Goal: Task Accomplishment & Management: Complete application form

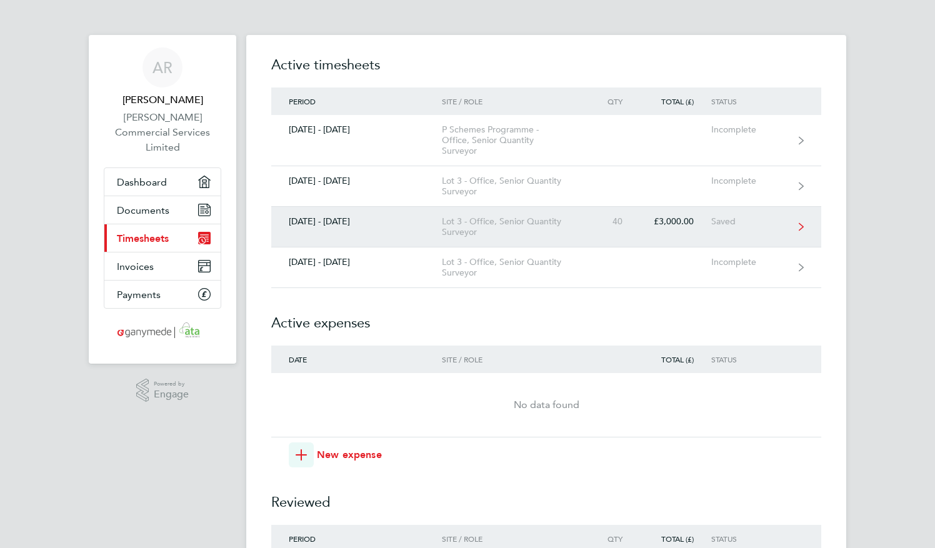
click at [562, 229] on div "Lot 3 - Office, Senior Quantity Surveyor" at bounding box center [513, 226] width 143 height 21
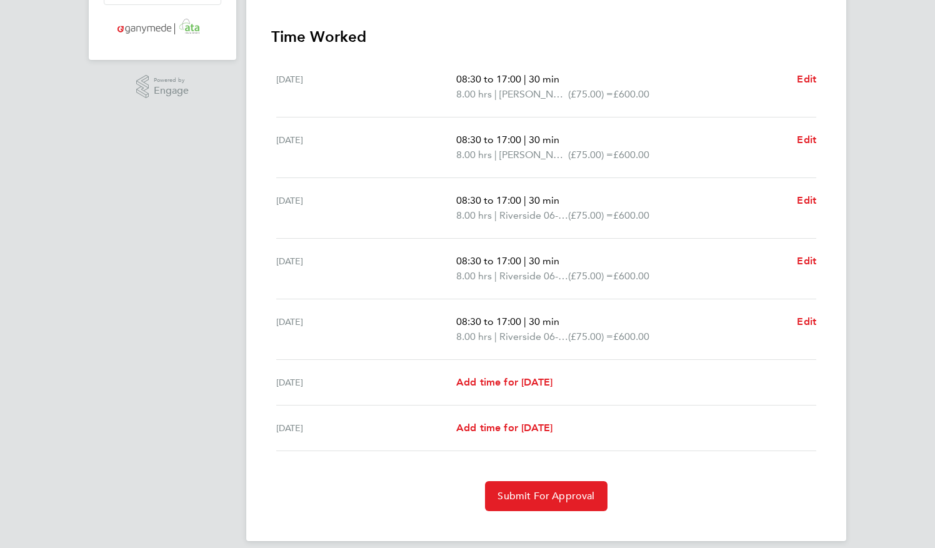
scroll to position [315, 0]
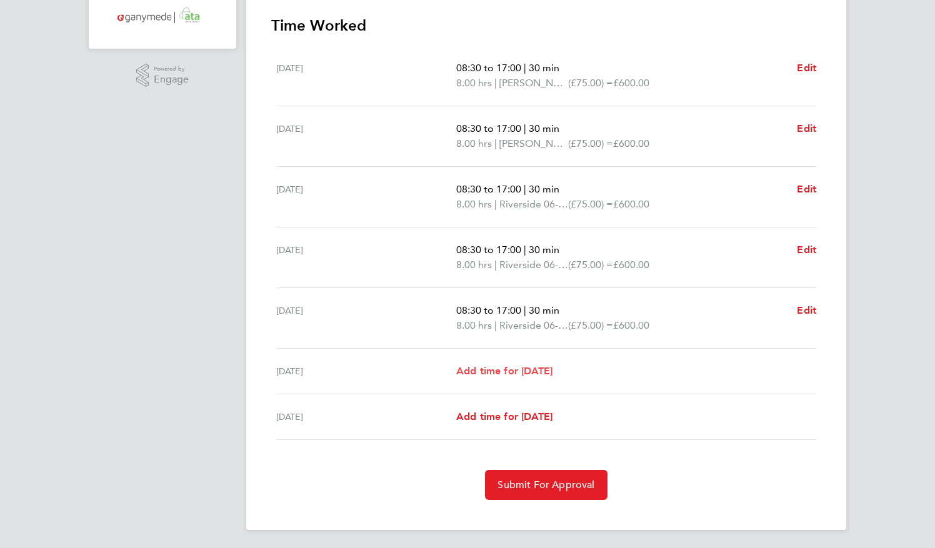
click at [529, 369] on span "Add time for [DATE]" at bounding box center [504, 371] width 96 height 12
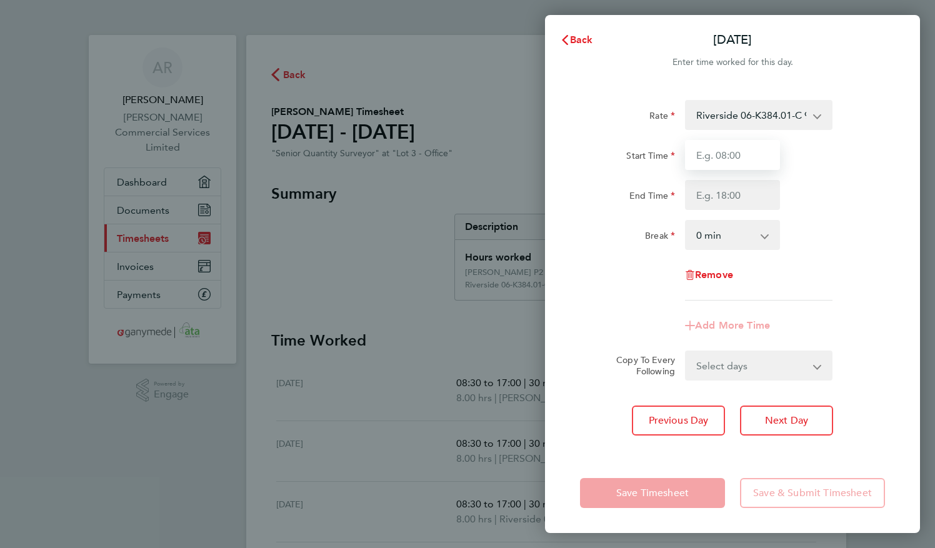
click at [725, 163] on input "Start Time" at bounding box center [732, 155] width 95 height 30
type input "08:30"
type input "17:00"
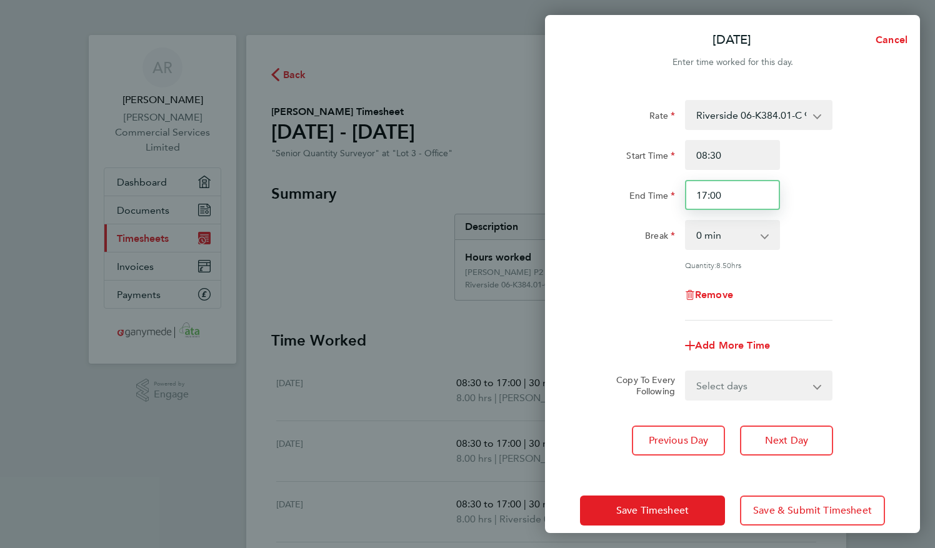
click at [723, 192] on input "17:00" at bounding box center [732, 195] width 95 height 30
click at [760, 236] on select "0 min 15 min 30 min 45 min 60 min 75 min 90 min" at bounding box center [726, 235] width 78 height 28
select select "30"
click at [687, 221] on select "0 min 15 min 30 min 45 min 60 min 75 min 90 min" at bounding box center [726, 235] width 78 height 28
click at [819, 119] on app-icon-cross-button at bounding box center [824, 115] width 15 height 28
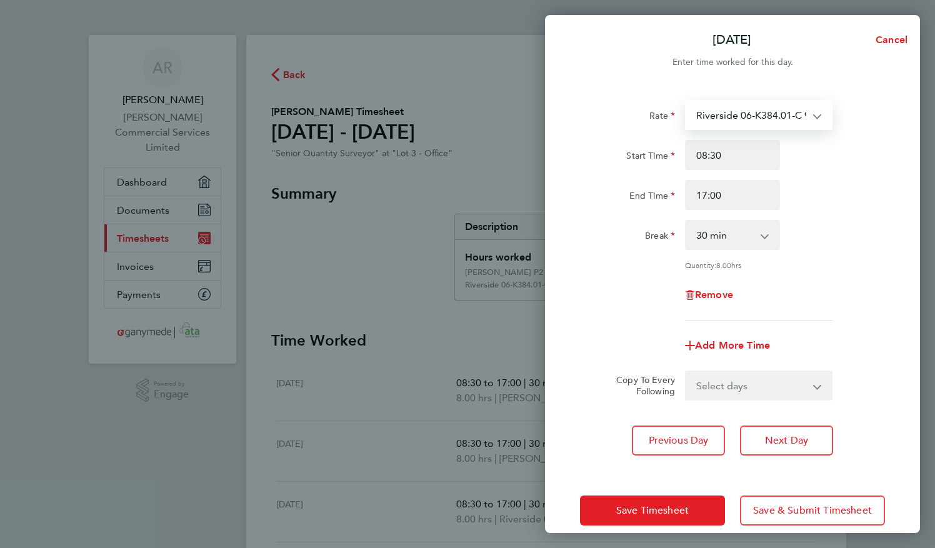
click at [816, 116] on select "Riverside 06-K384.01-C 9200060387P - 75.00 Burstow Flow 03-J991.01-C 9200020191…" at bounding box center [752, 115] width 130 height 28
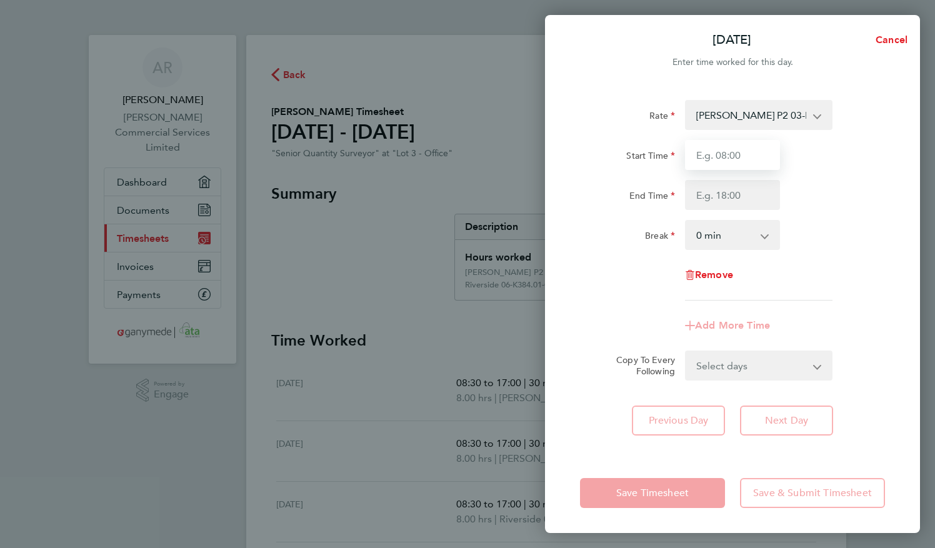
click at [715, 154] on input "Start Time" at bounding box center [732, 155] width 95 height 30
type input "08:30"
type input "17:00"
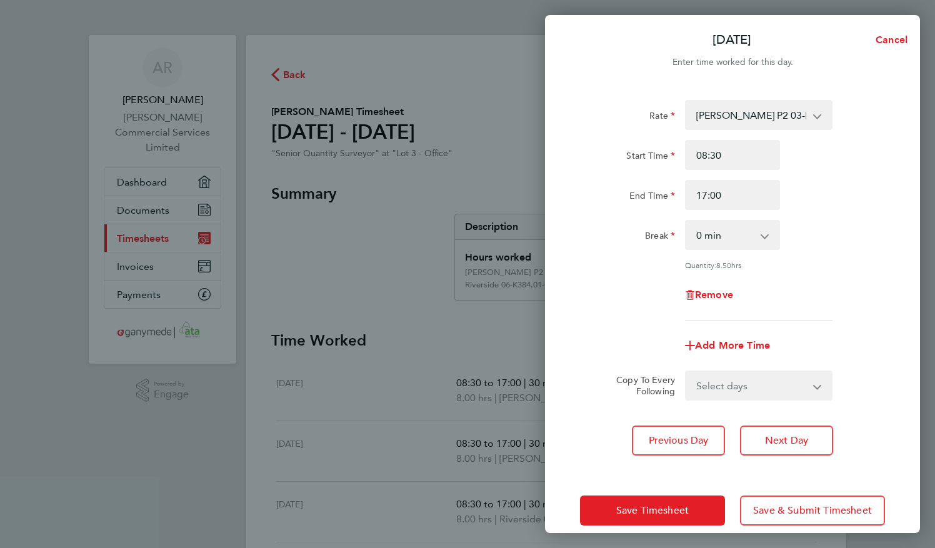
click at [753, 239] on select "0 min 15 min 30 min 45 min 60 min 75 min 90 min" at bounding box center [726, 235] width 78 height 28
select select "30"
click at [687, 221] on select "0 min 15 min 30 min 45 min 60 min 75 min 90 min" at bounding box center [726, 235] width 78 height 28
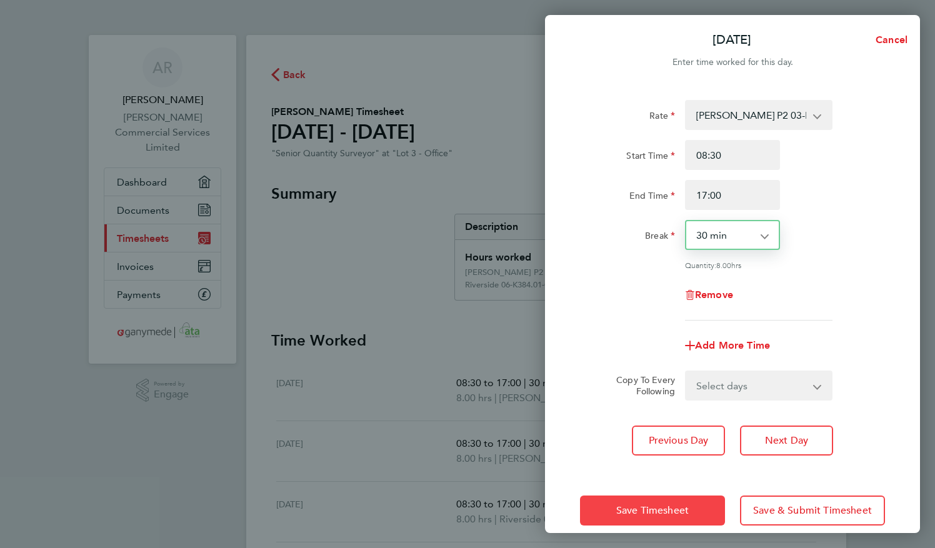
click at [674, 510] on span "Save Timesheet" at bounding box center [653, 511] width 73 height 13
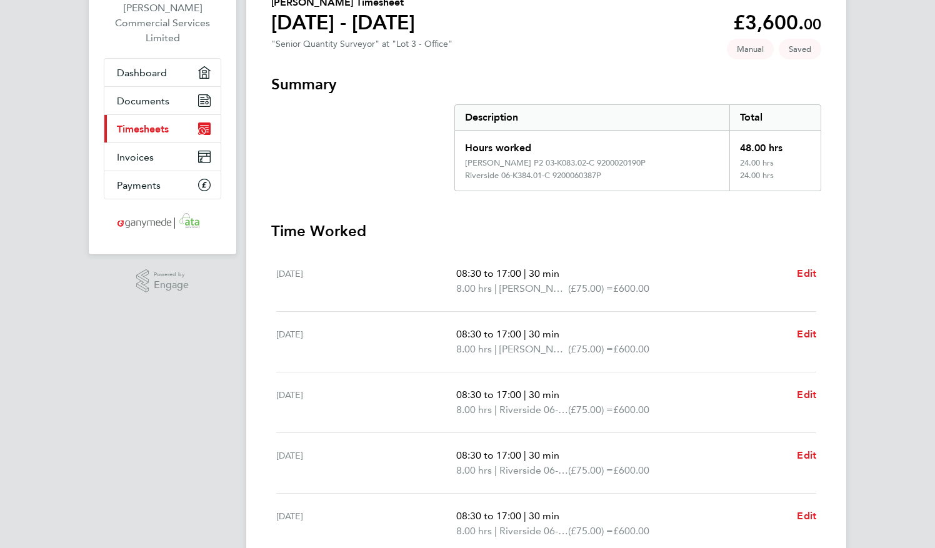
scroll to position [105, 0]
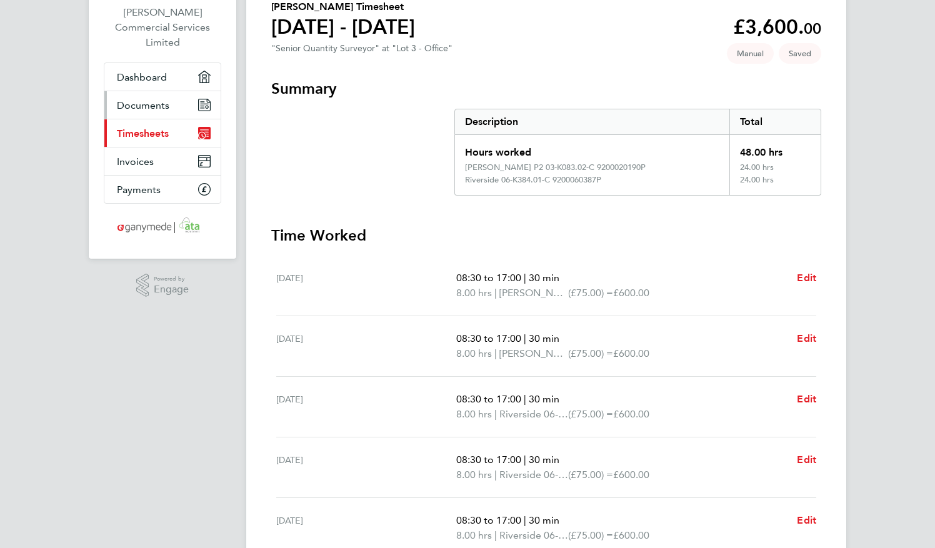
click at [143, 99] on span "Documents" at bounding box center [143, 105] width 53 height 12
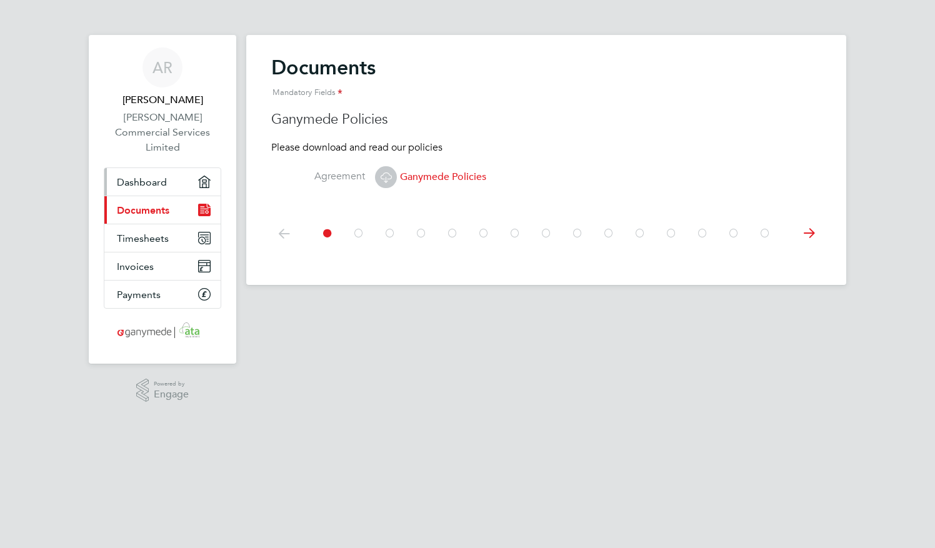
click at [132, 176] on span "Dashboard" at bounding box center [142, 182] width 50 height 12
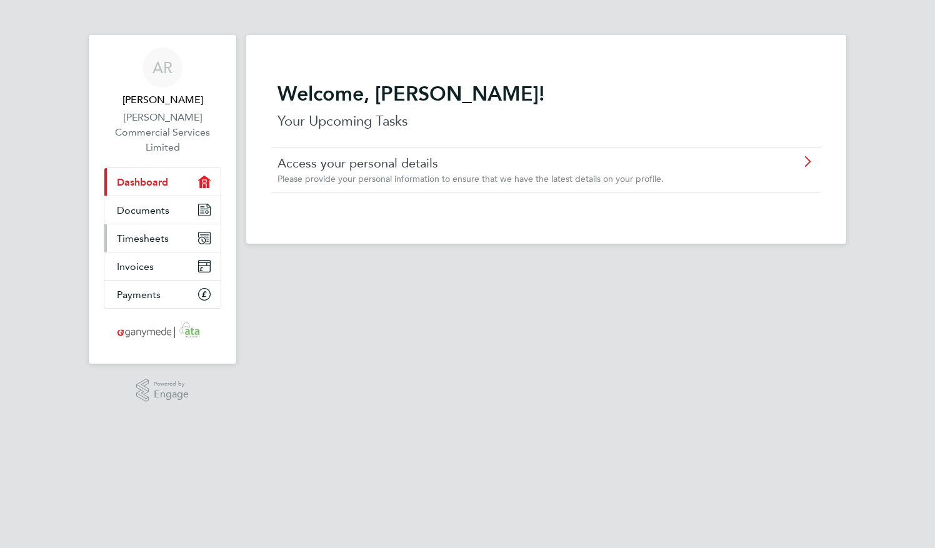
click at [160, 233] on span "Timesheets" at bounding box center [143, 239] width 52 height 12
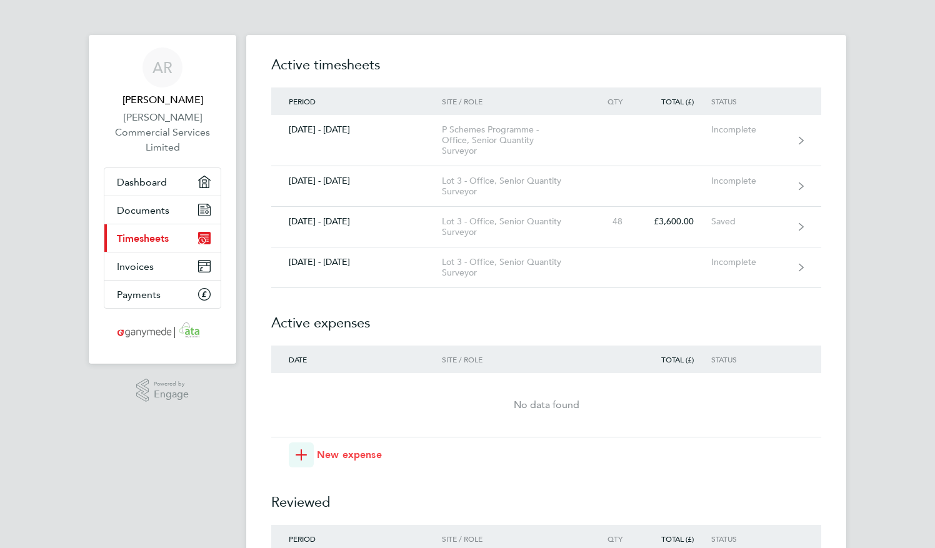
click at [358, 453] on span "New expense" at bounding box center [349, 455] width 65 height 15
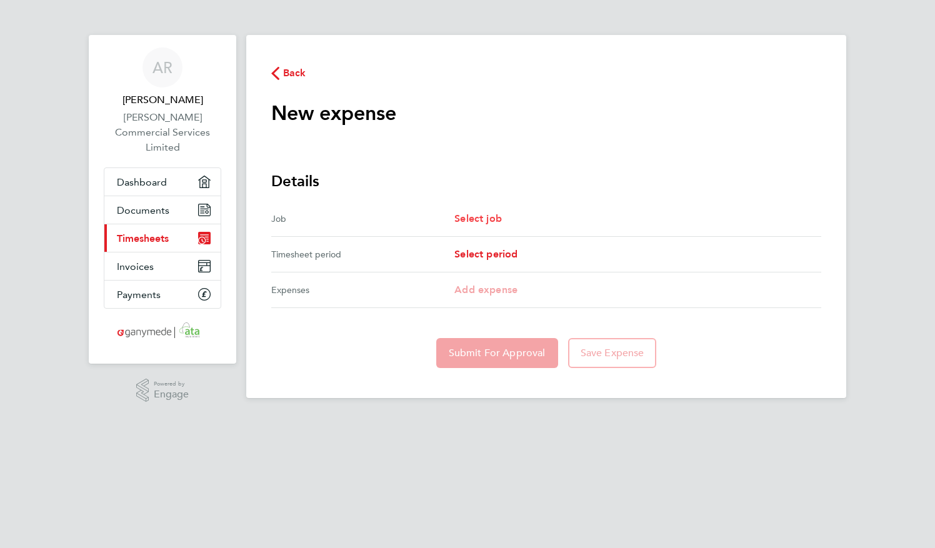
click at [495, 216] on span "Select job" at bounding box center [479, 219] width 48 height 12
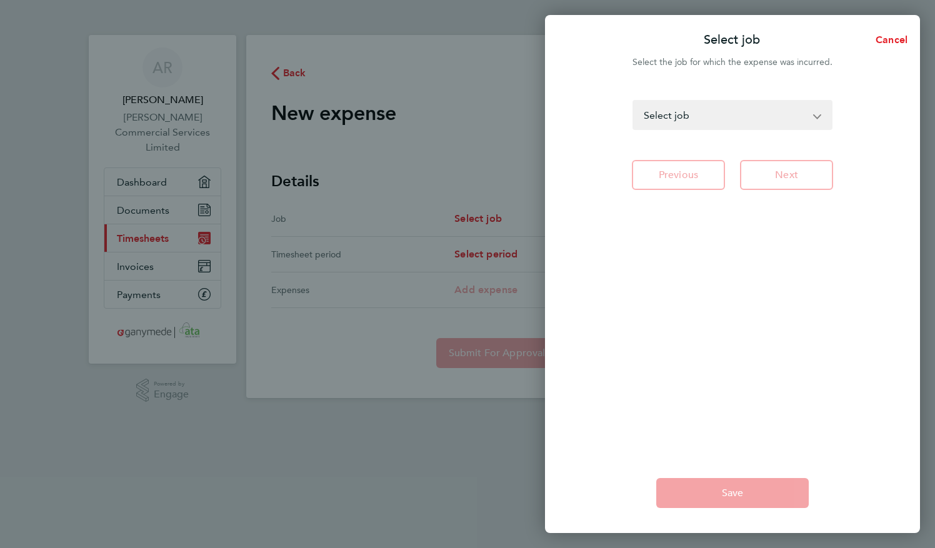
click at [698, 116] on select "P Schemes Programme - Office - Senior Quantity Surveyor Lot 3 - Office - Senior…" at bounding box center [725, 115] width 183 height 28
select select "200965"
click at [634, 101] on select "P Schemes Programme - Office - Senior Quantity Surveyor Lot 3 - Office - Senior…" at bounding box center [725, 115] width 183 height 28
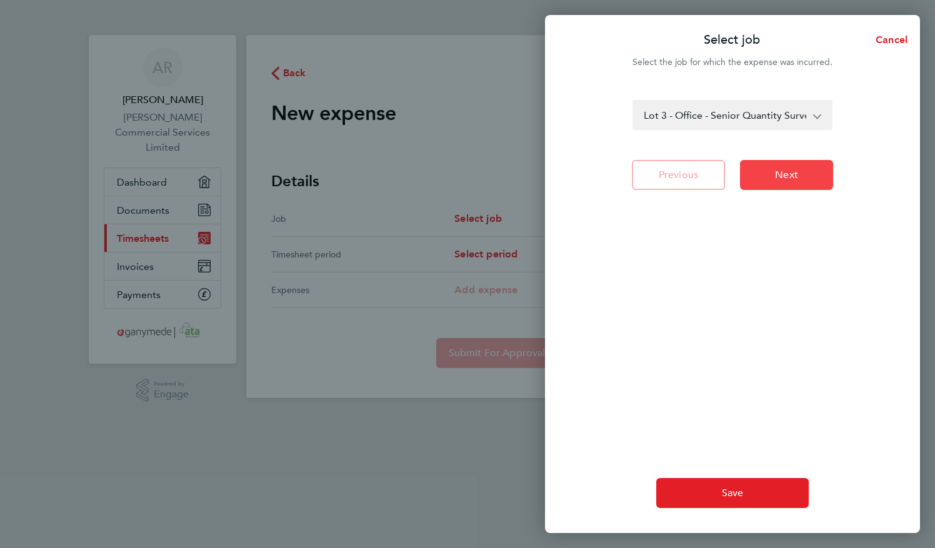
click at [787, 168] on button "Next" at bounding box center [786, 175] width 93 height 30
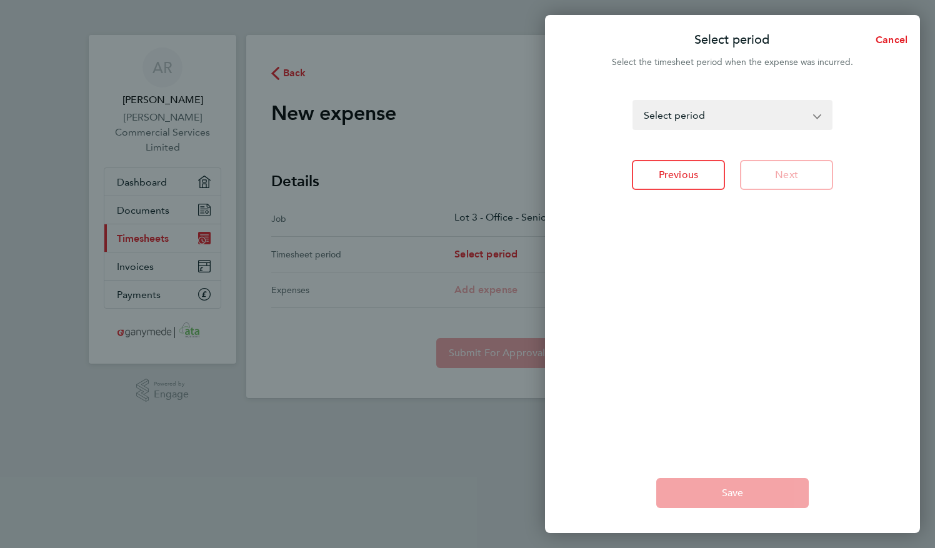
click at [778, 116] on select "[DATE] - [DATE] [DATE] - [DATE] [DATE] - [DATE] [DATE] - [DATE] [DATE] - [DATE]…" at bounding box center [725, 115] width 183 height 28
select select "81: Object"
click at [634, 101] on select "[DATE] - [DATE] [DATE] - [DATE] [DATE] - [DATE] [DATE] - [DATE] [DATE] - [DATE]…" at bounding box center [725, 115] width 183 height 28
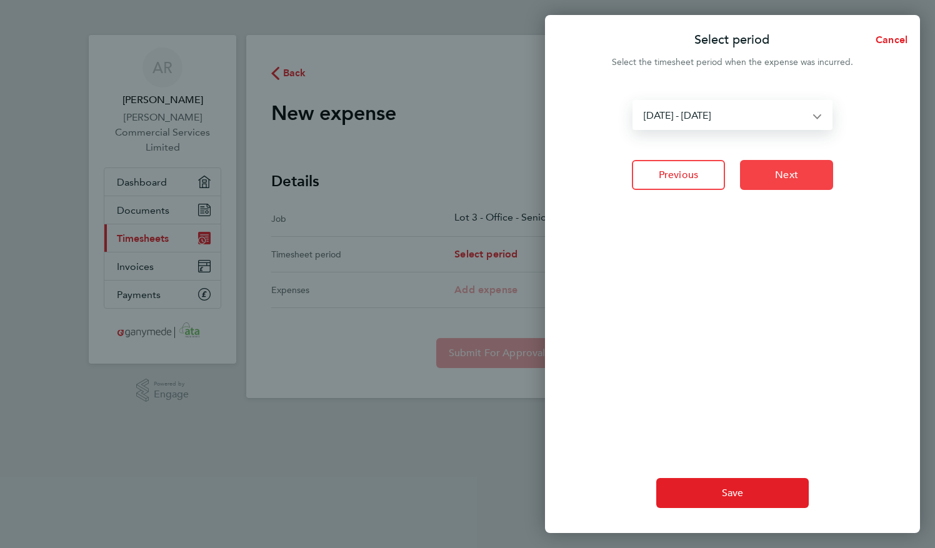
click at [764, 184] on button "Next" at bounding box center [786, 175] width 93 height 30
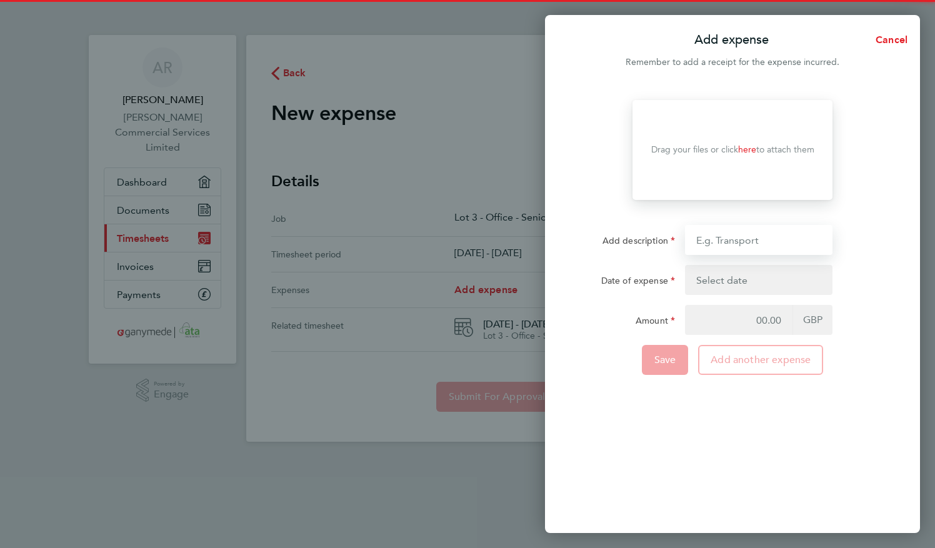
click at [719, 246] on input "Add description" at bounding box center [759, 240] width 148 height 30
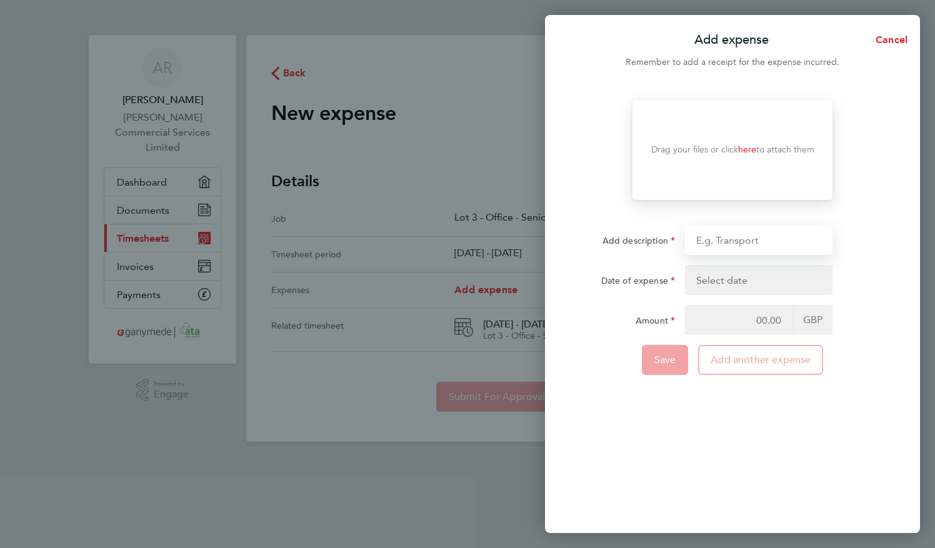
type input "food and drinks"
click at [726, 279] on button "button" at bounding box center [759, 280] width 148 height 30
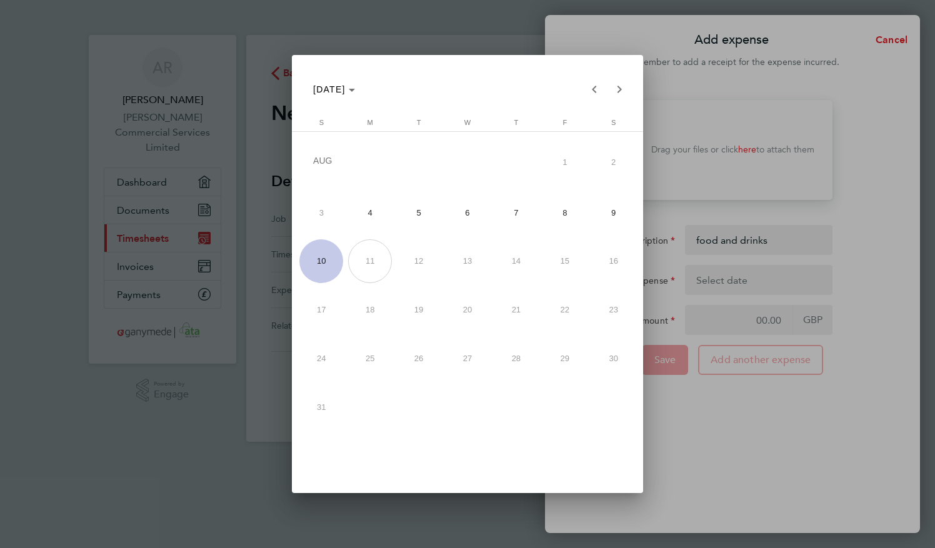
click at [368, 216] on span "4" at bounding box center [370, 213] width 44 height 44
type input "[DATE]"
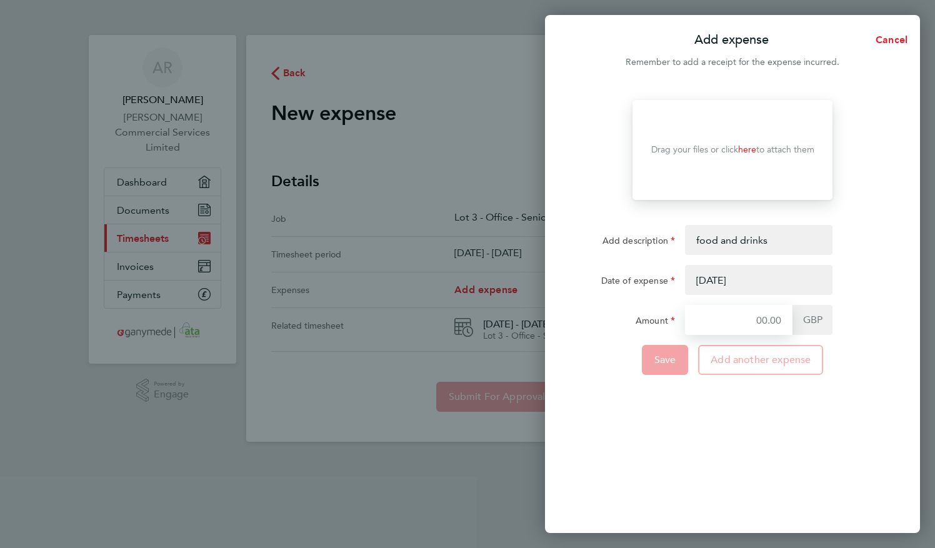
click at [732, 318] on input "Amount" at bounding box center [739, 320] width 108 height 30
type input "17.25"
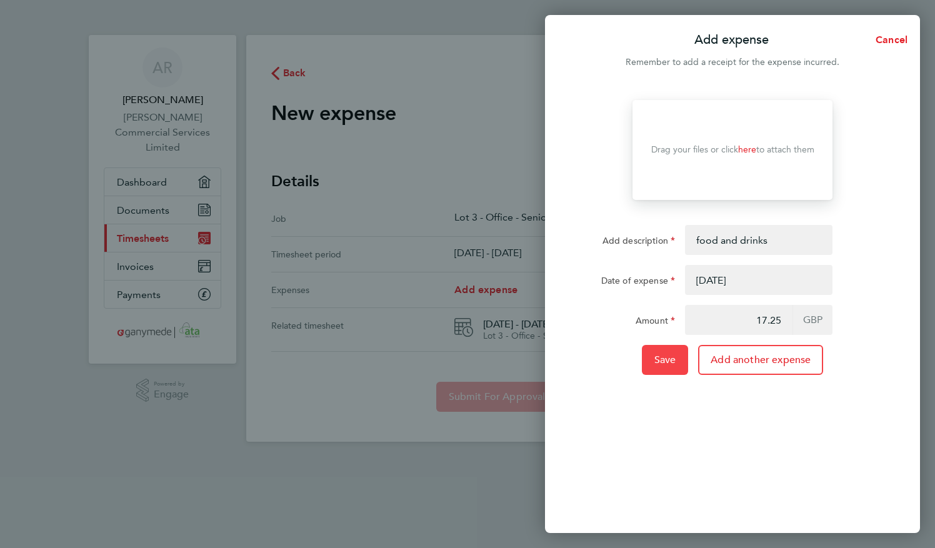
click at [673, 357] on span "Save" at bounding box center [666, 360] width 22 height 13
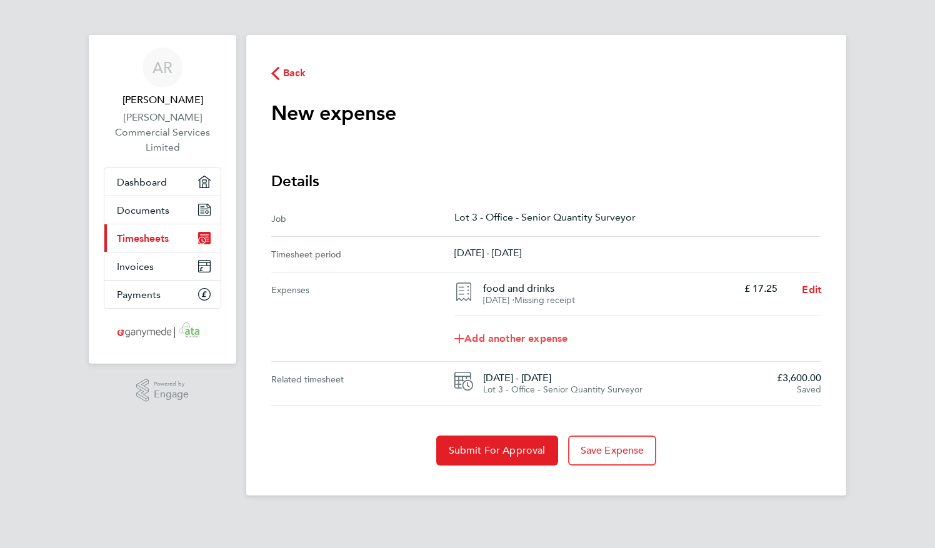
click at [543, 340] on span "Add another expense" at bounding box center [511, 339] width 113 height 10
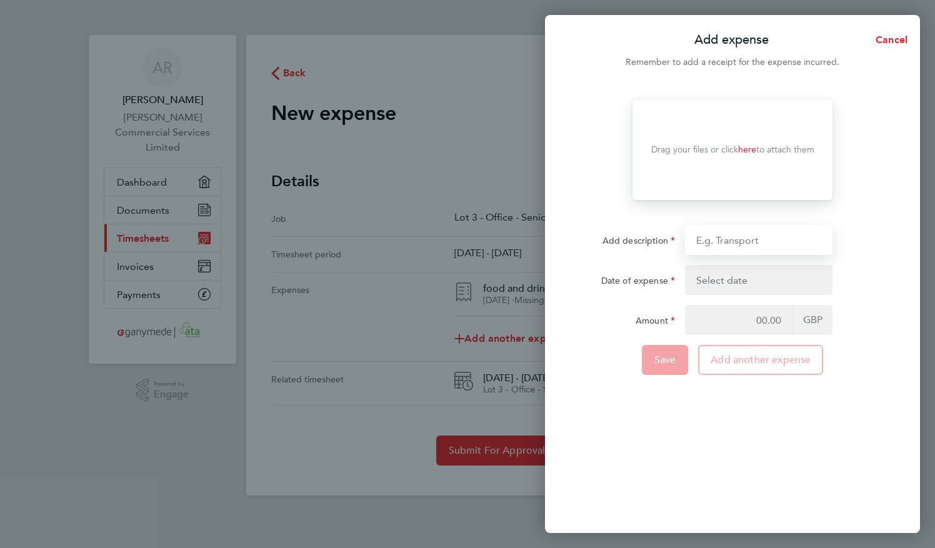
click at [713, 245] on input "Add description" at bounding box center [759, 240] width 148 height 30
type input "Mileage"
click at [715, 280] on button "button" at bounding box center [759, 280] width 148 height 30
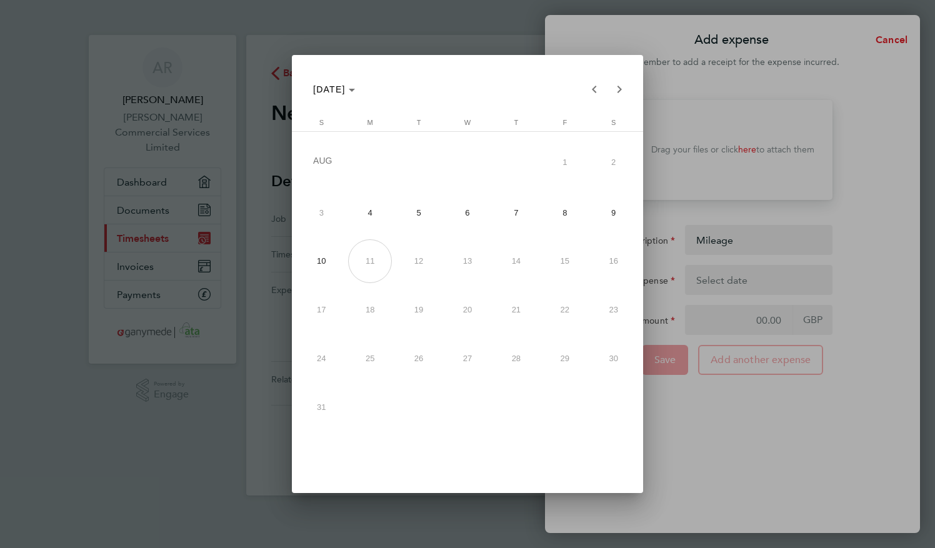
click at [561, 215] on span "8" at bounding box center [565, 213] width 44 height 44
type input "[DATE]"
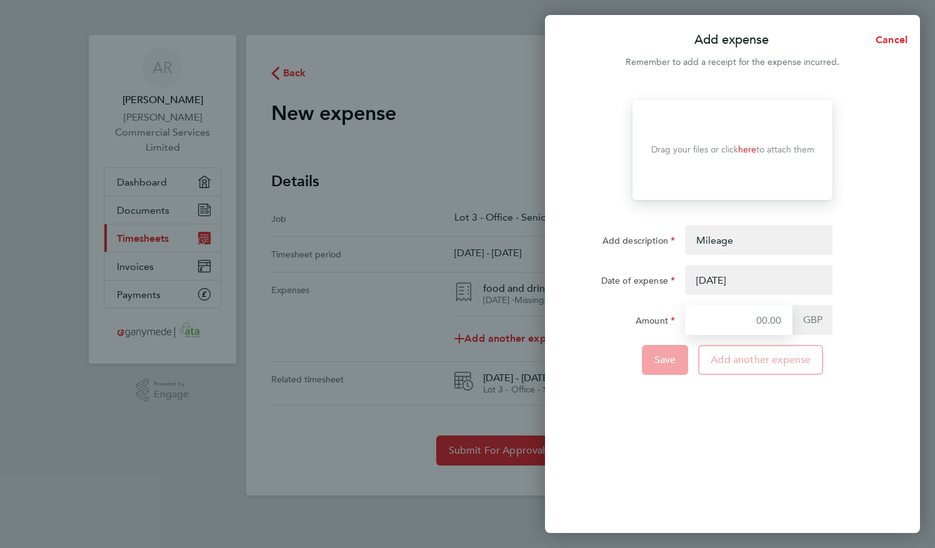
click at [715, 314] on input "Amount" at bounding box center [739, 320] width 108 height 30
click at [715, 320] on input "Amount" at bounding box center [739, 320] width 108 height 30
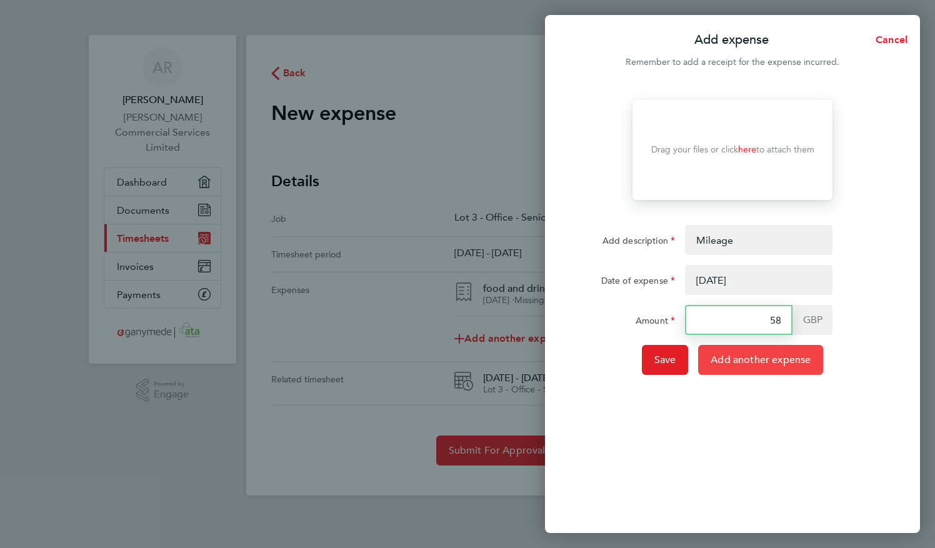
type input "58.05"
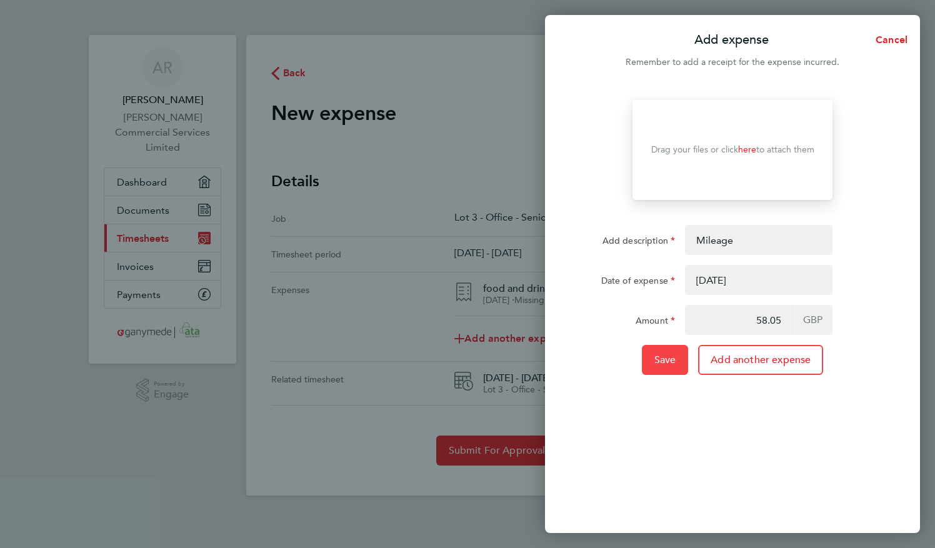
click at [664, 361] on span "Save" at bounding box center [666, 360] width 22 height 13
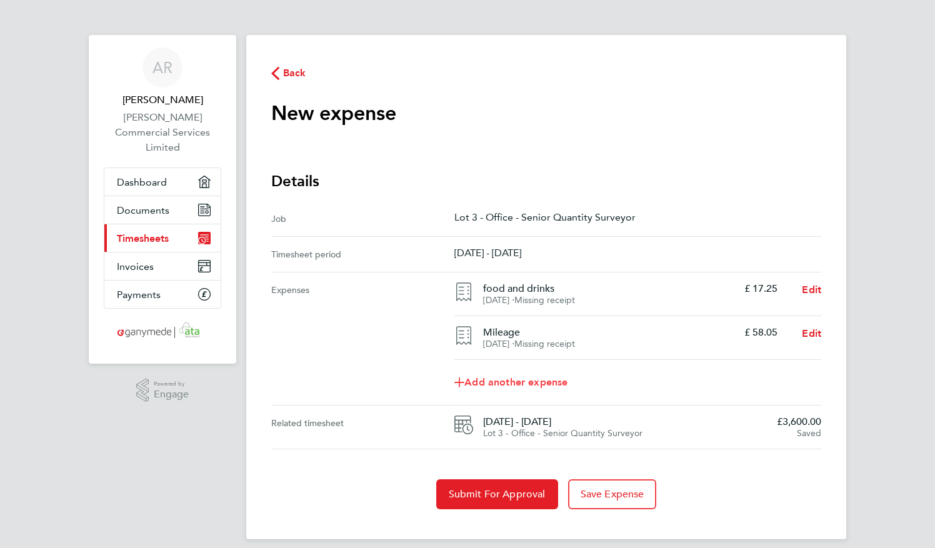
click at [561, 379] on span "Add another expense" at bounding box center [511, 383] width 113 height 10
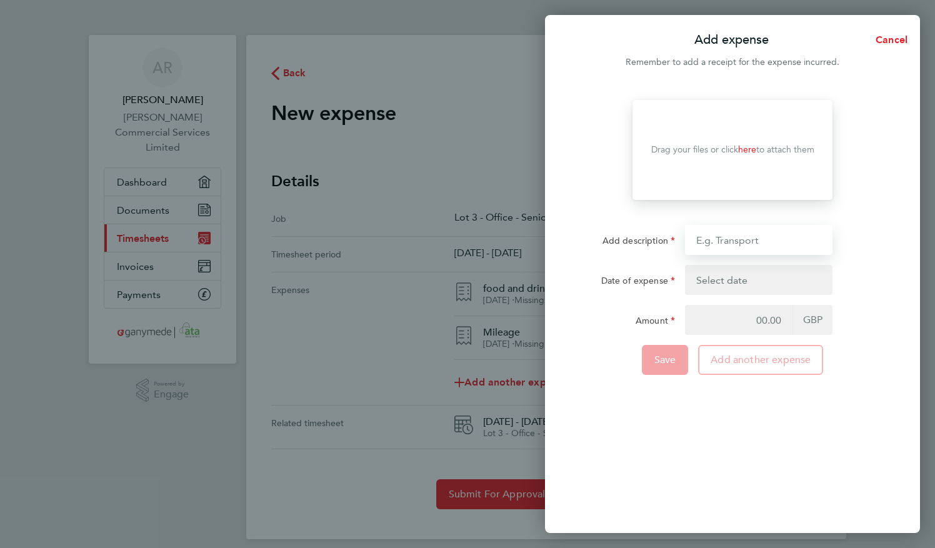
click at [725, 237] on input "Add description" at bounding box center [759, 240] width 148 height 30
type input "hotel"
click at [730, 281] on button "button" at bounding box center [759, 280] width 148 height 30
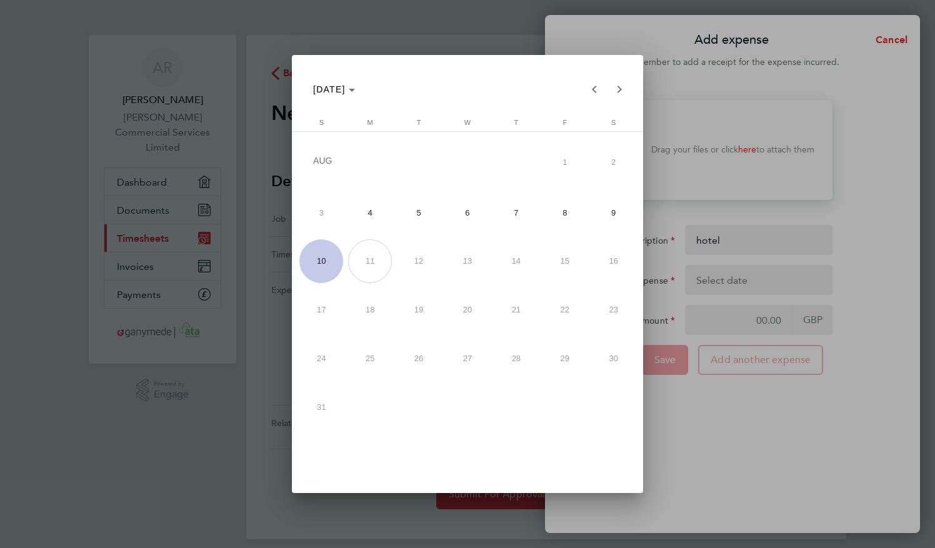
click at [522, 206] on span "7" at bounding box center [517, 213] width 44 height 44
type input "[DATE]"
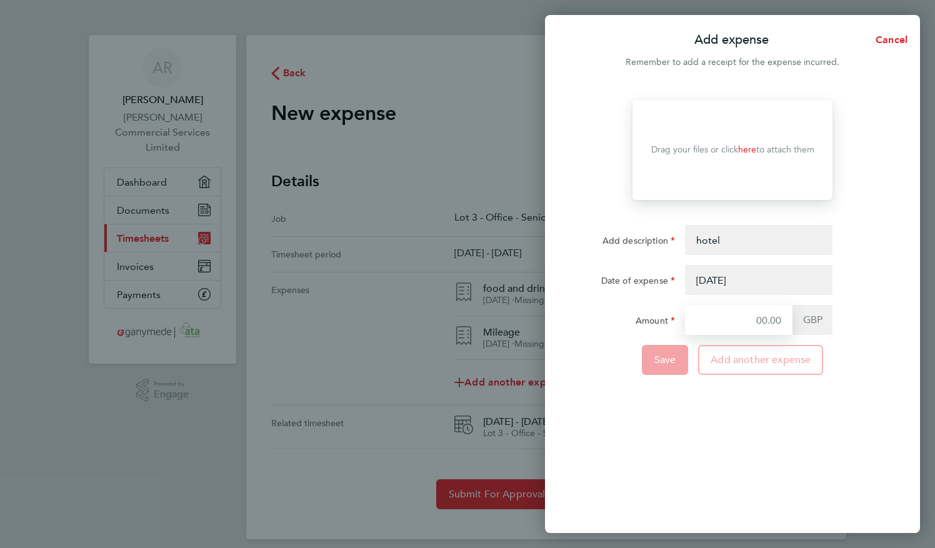
click at [745, 321] on input "Amount" at bounding box center [739, 320] width 108 height 30
type input "471.00"
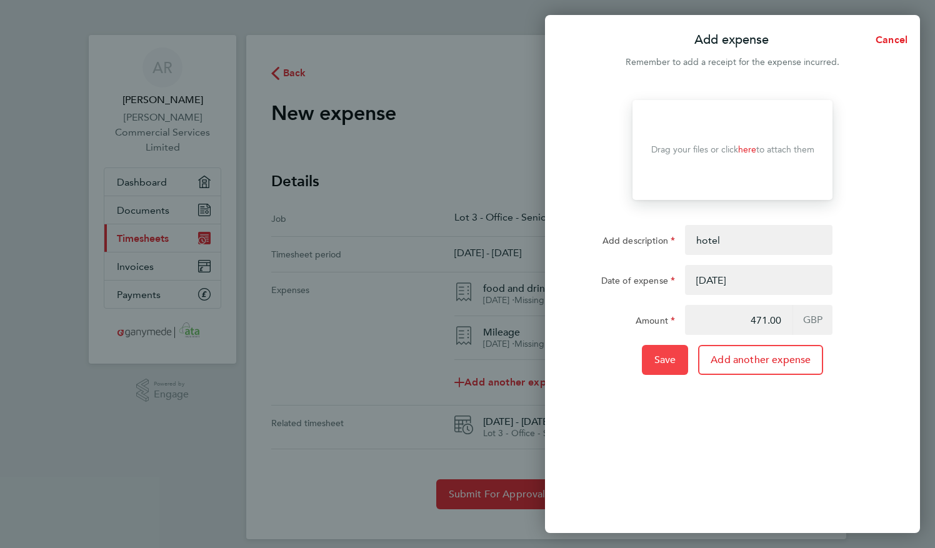
click at [675, 359] on span "Save" at bounding box center [666, 360] width 22 height 13
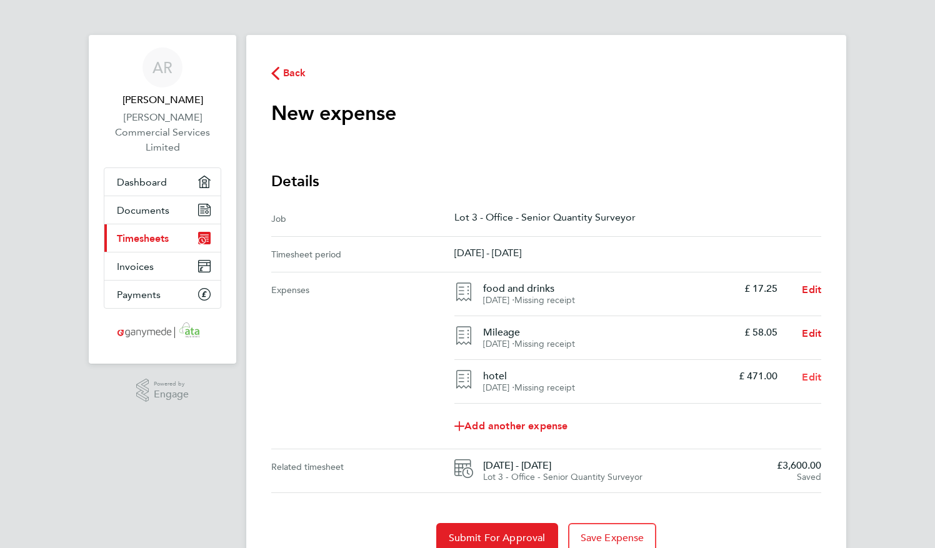
click at [810, 374] on span "Edit" at bounding box center [811, 377] width 19 height 12
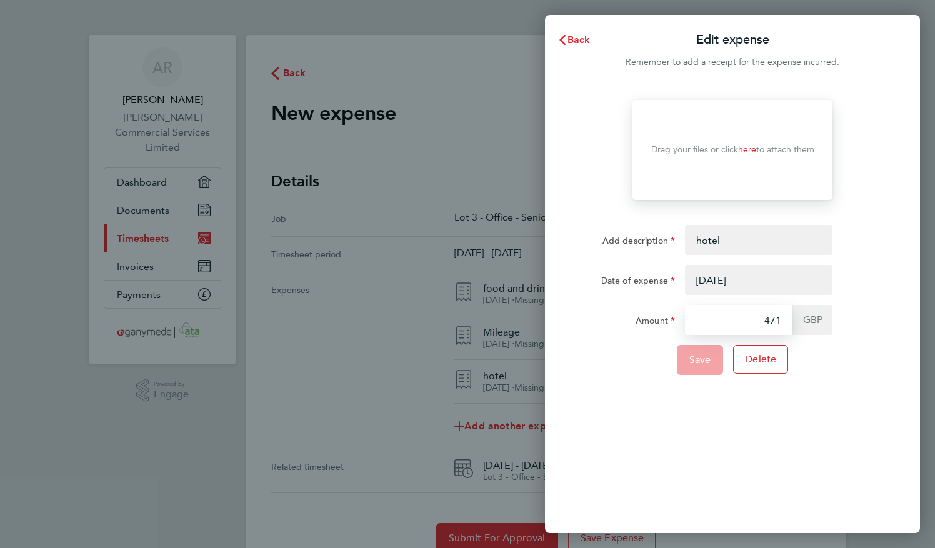
click at [781, 323] on input "471" at bounding box center [739, 320] width 108 height 30
click at [775, 321] on input "471" at bounding box center [739, 320] width 108 height 30
type input "474.71"
click at [710, 360] on span "Save" at bounding box center [701, 360] width 22 height 13
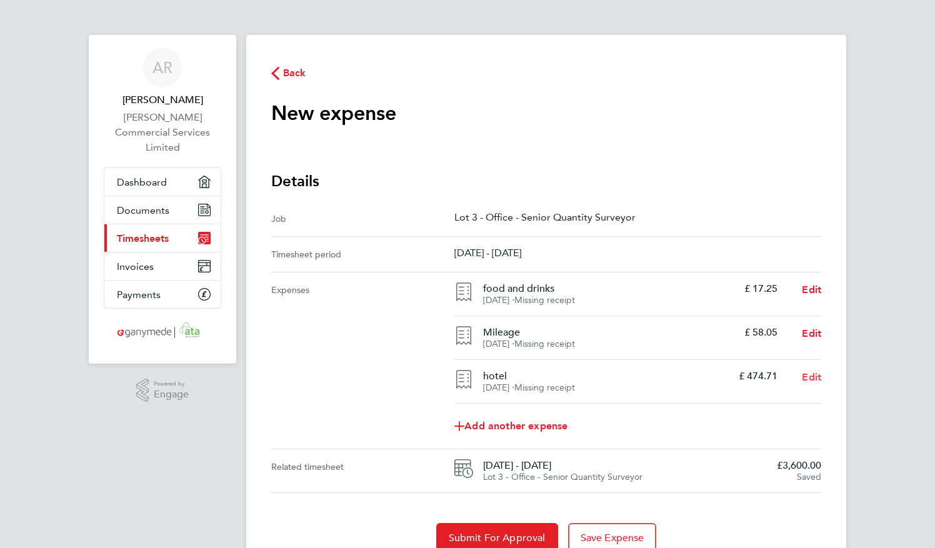
click at [813, 379] on span "Edit" at bounding box center [811, 377] width 19 height 12
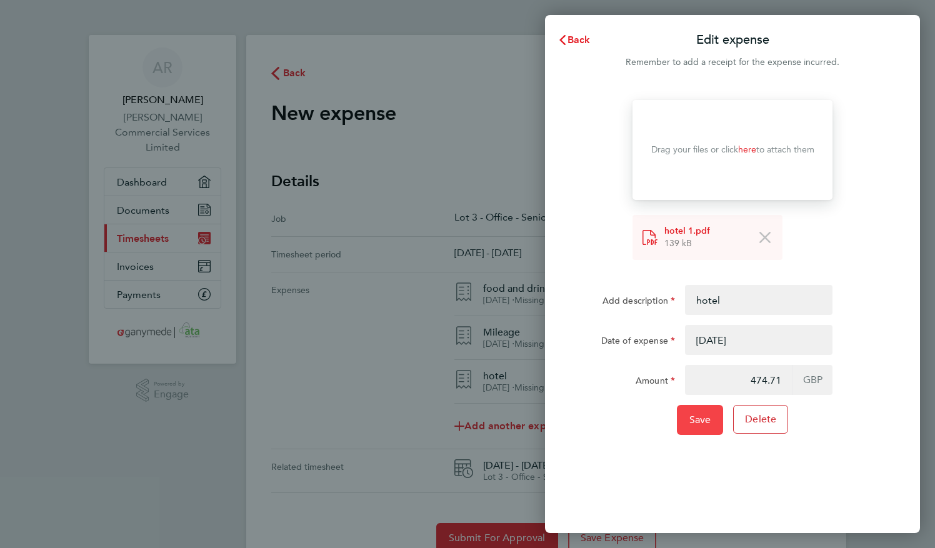
click at [690, 416] on span "Save" at bounding box center [701, 420] width 22 height 13
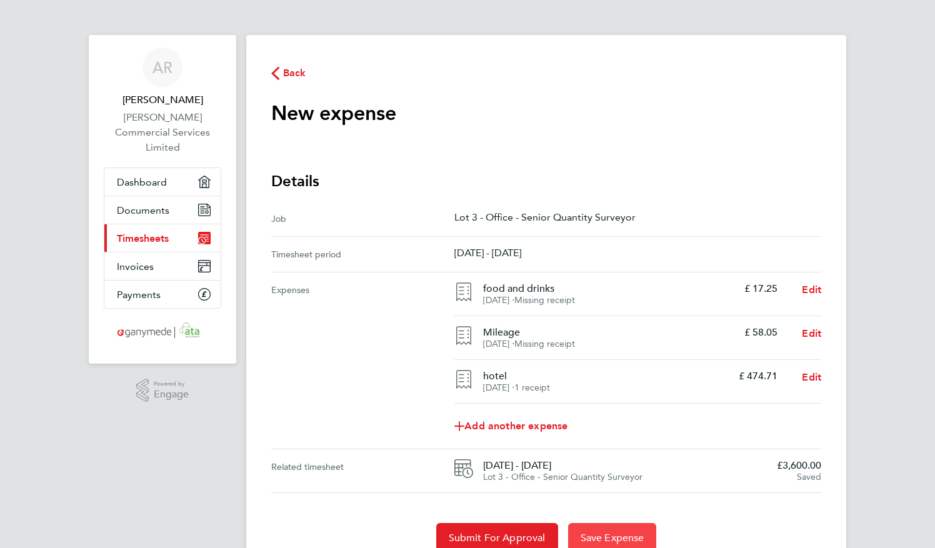
click at [612, 540] on span "Save Expense" at bounding box center [613, 538] width 64 height 13
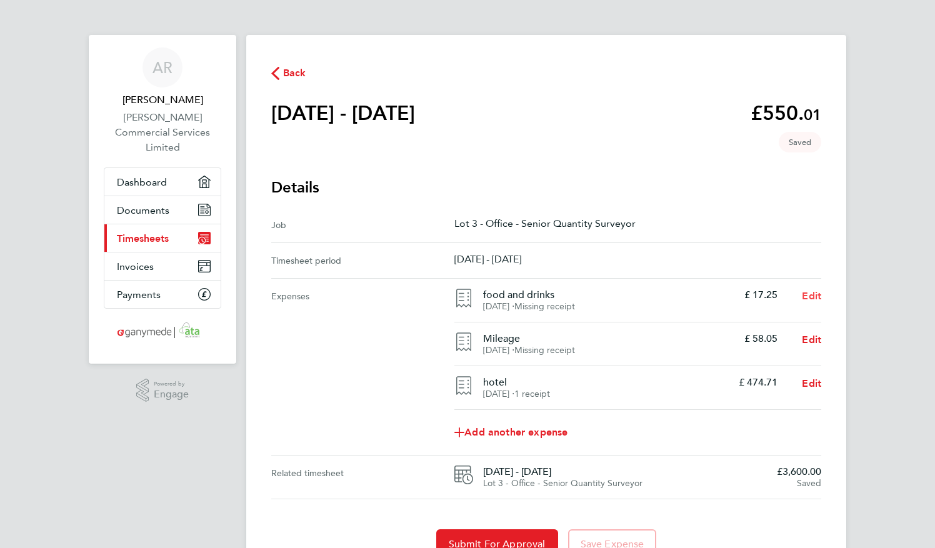
click at [816, 296] on span "Edit" at bounding box center [811, 296] width 19 height 12
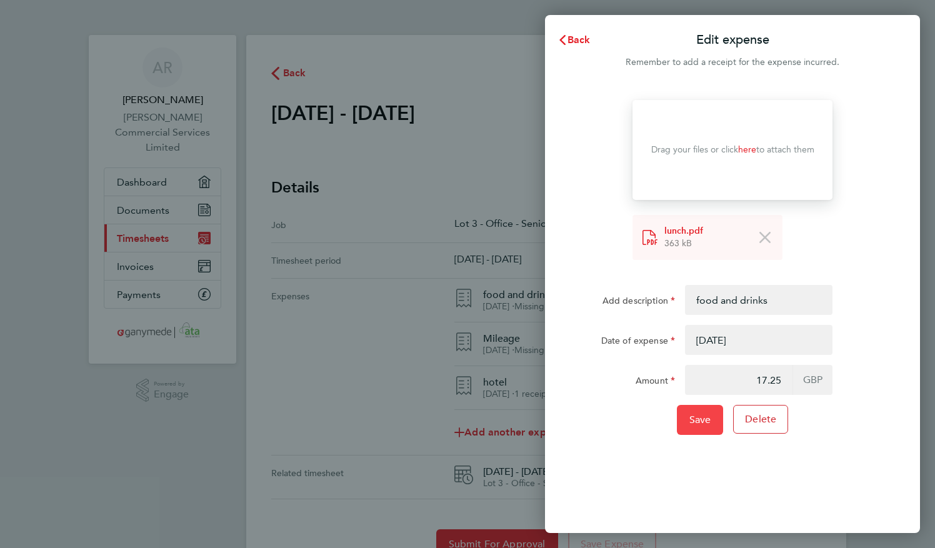
click at [703, 420] on span "Save" at bounding box center [701, 420] width 22 height 13
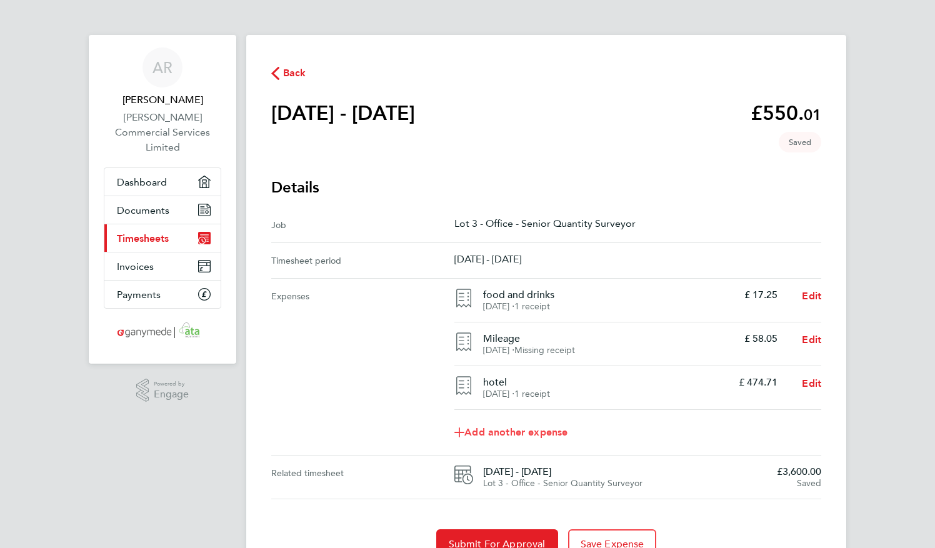
click at [564, 433] on span "Add another expense" at bounding box center [511, 433] width 113 height 10
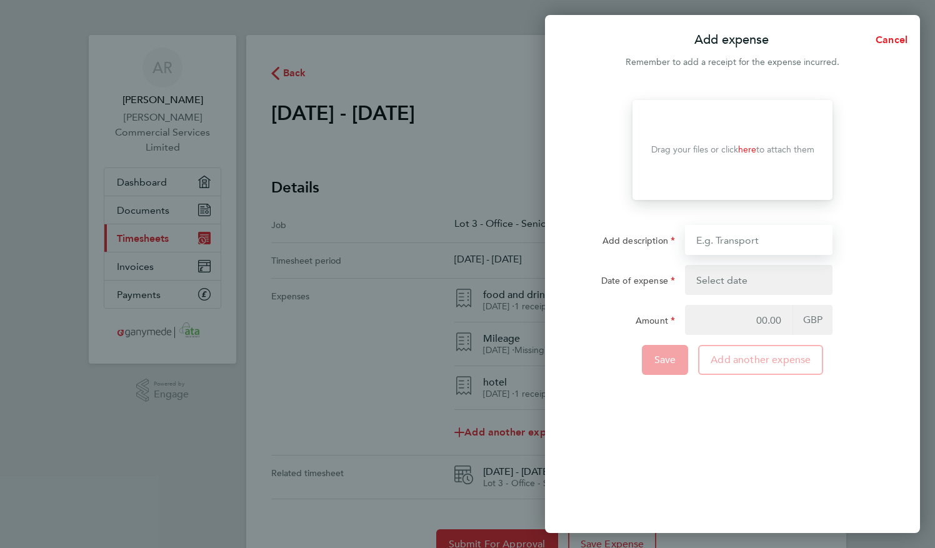
click at [713, 233] on input "Add description" at bounding box center [759, 240] width 148 height 30
type input "parking"
click at [717, 287] on button "button" at bounding box center [759, 280] width 148 height 30
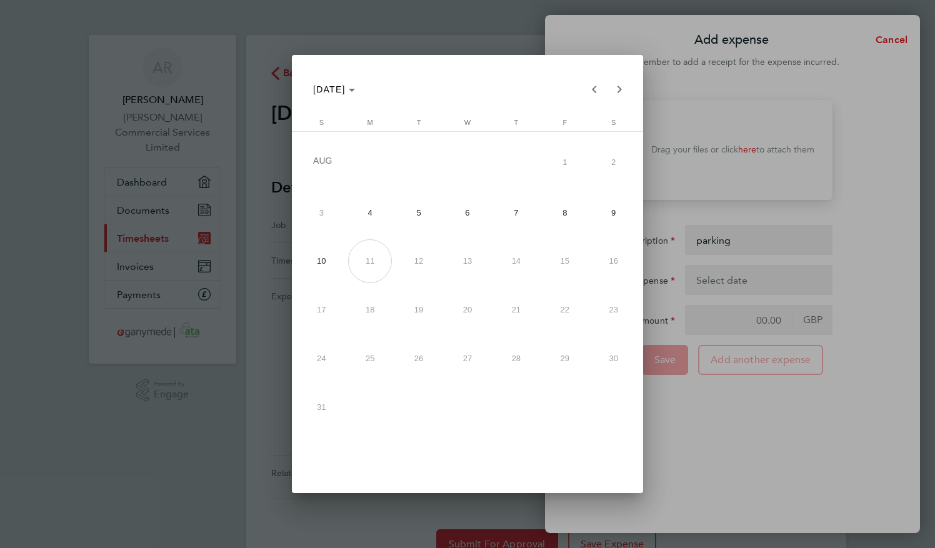
click at [481, 220] on span "6" at bounding box center [468, 213] width 44 height 44
type input "[DATE]"
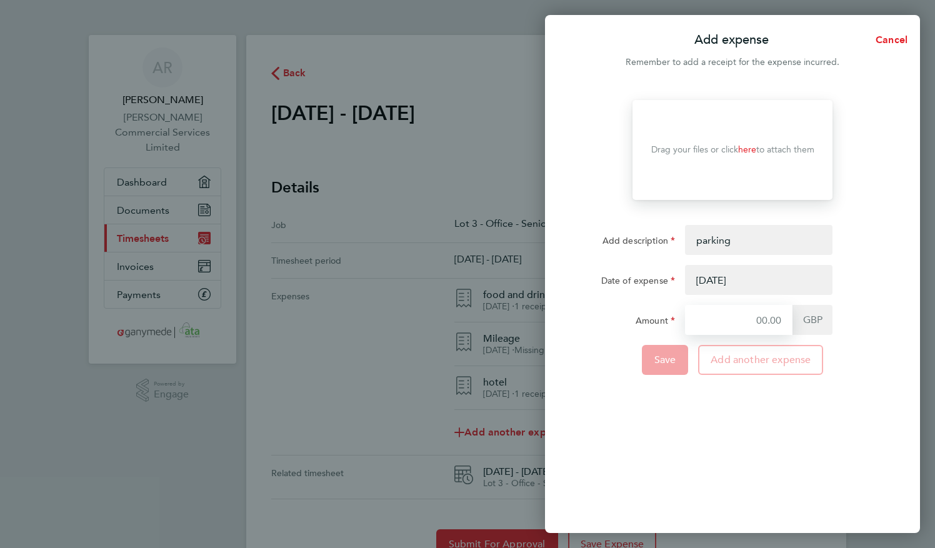
click at [727, 316] on input "Amount" at bounding box center [739, 320] width 108 height 30
type input "12.00"
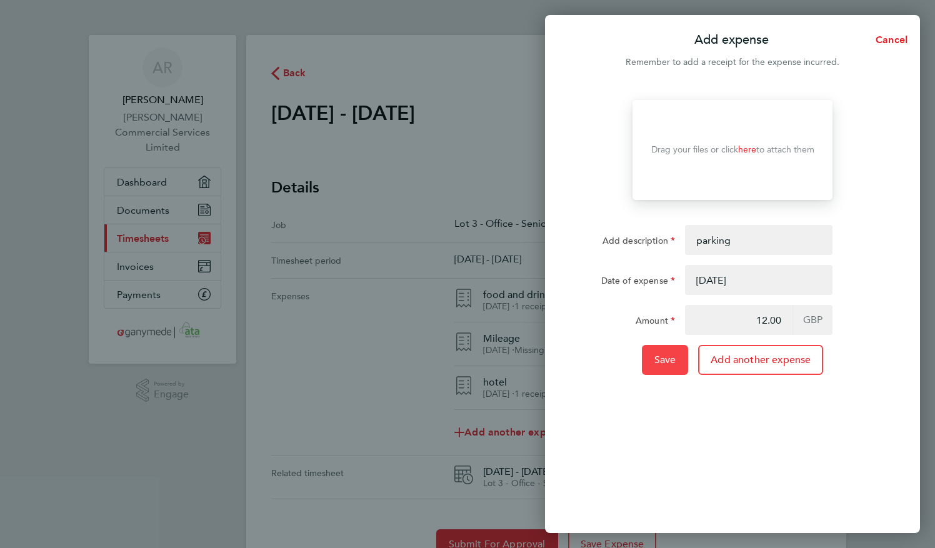
click at [669, 365] on span "Save" at bounding box center [666, 360] width 22 height 13
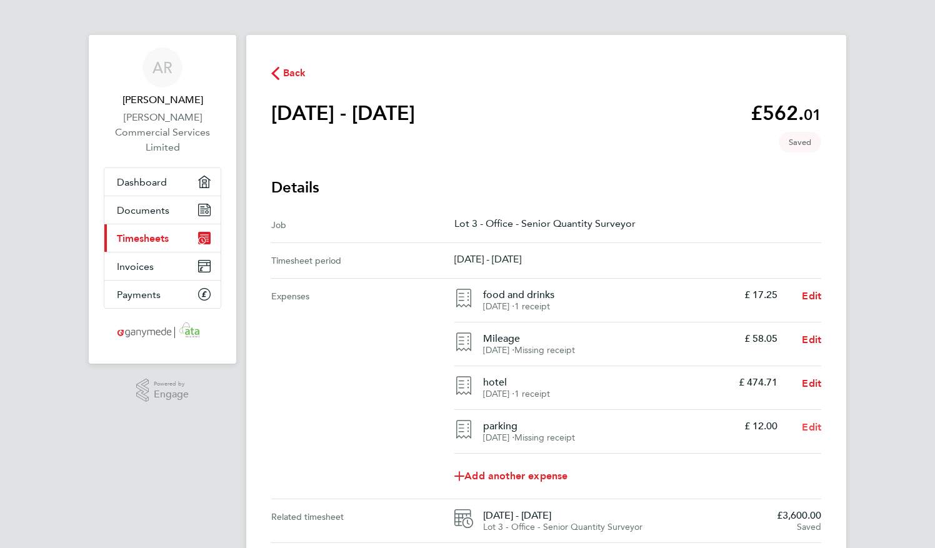
click at [814, 426] on span "Edit" at bounding box center [811, 427] width 19 height 12
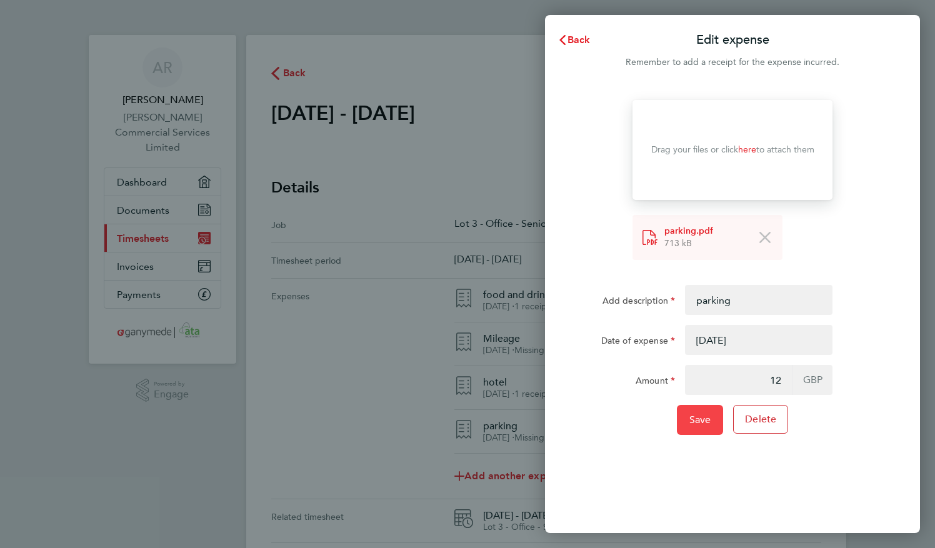
click at [704, 419] on span "Save" at bounding box center [701, 420] width 22 height 13
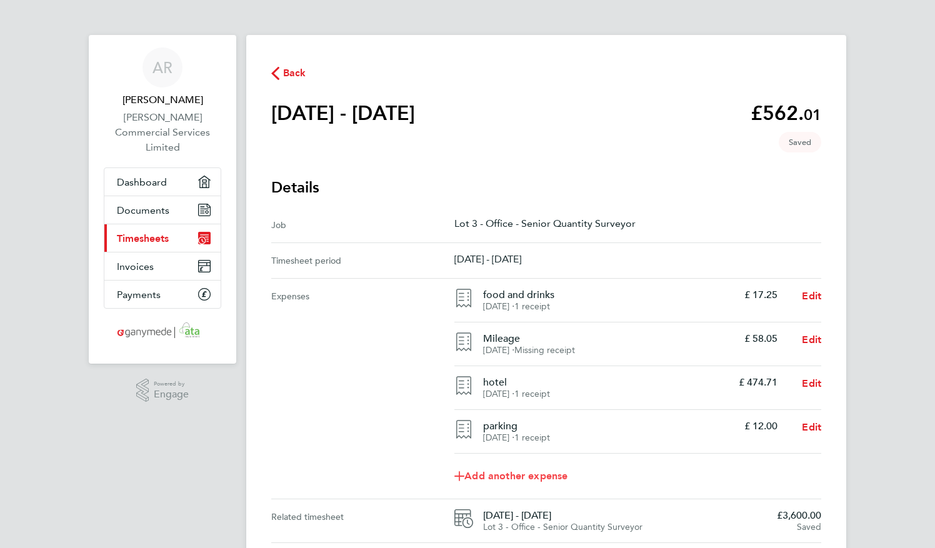
click at [550, 474] on span "Add another expense" at bounding box center [511, 476] width 113 height 10
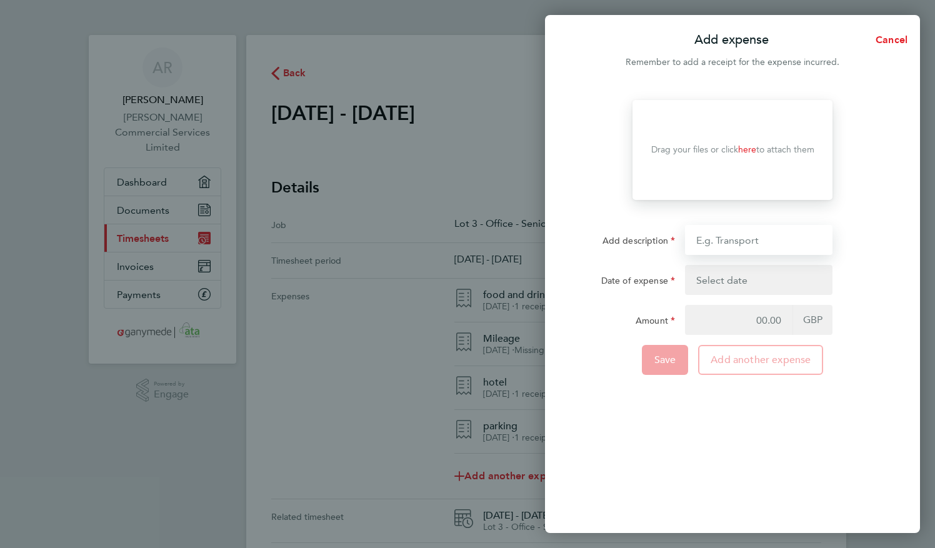
click at [725, 235] on input "Add description" at bounding box center [759, 240] width 148 height 30
type input "Taxi"
click at [733, 281] on button "button" at bounding box center [759, 280] width 148 height 30
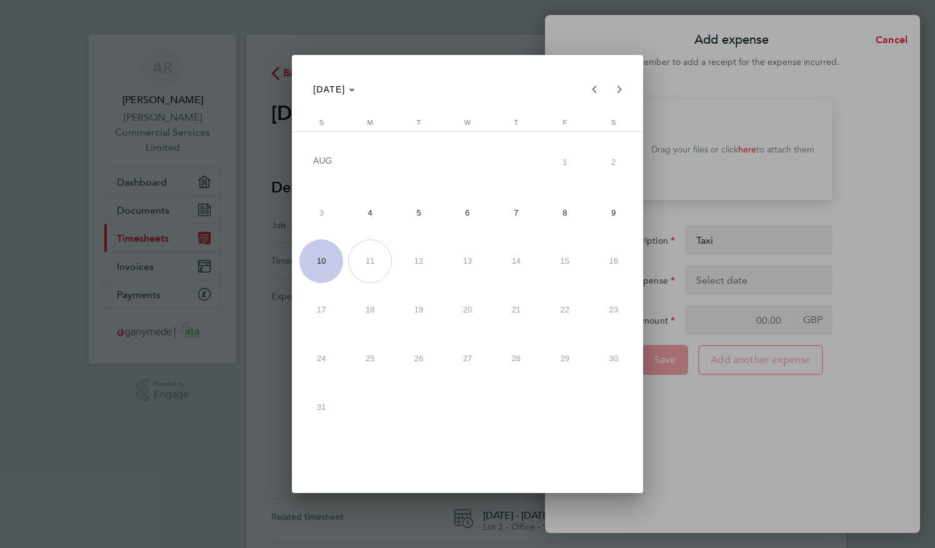
click at [480, 219] on span "6" at bounding box center [468, 213] width 44 height 44
type input "[DATE]"
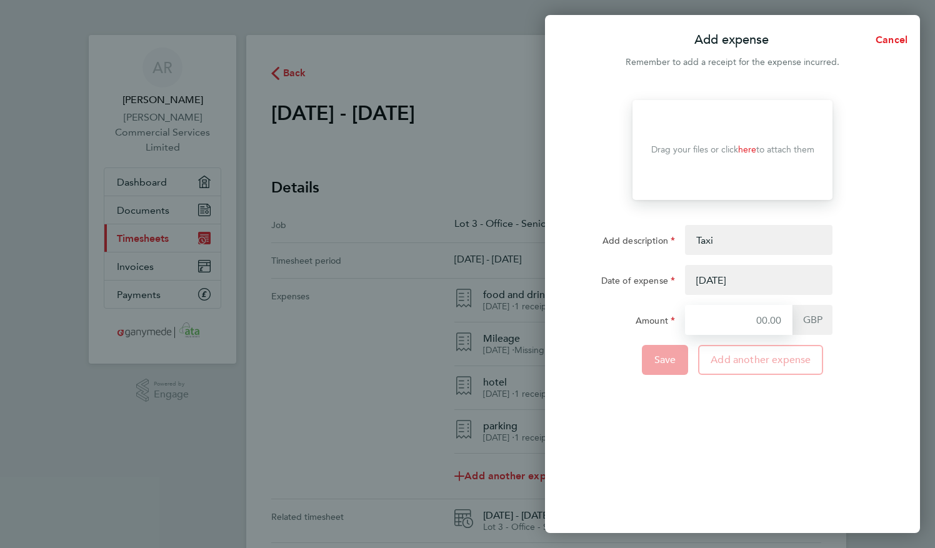
click at [717, 320] on input "Amount" at bounding box center [739, 320] width 108 height 30
type input "46.59"
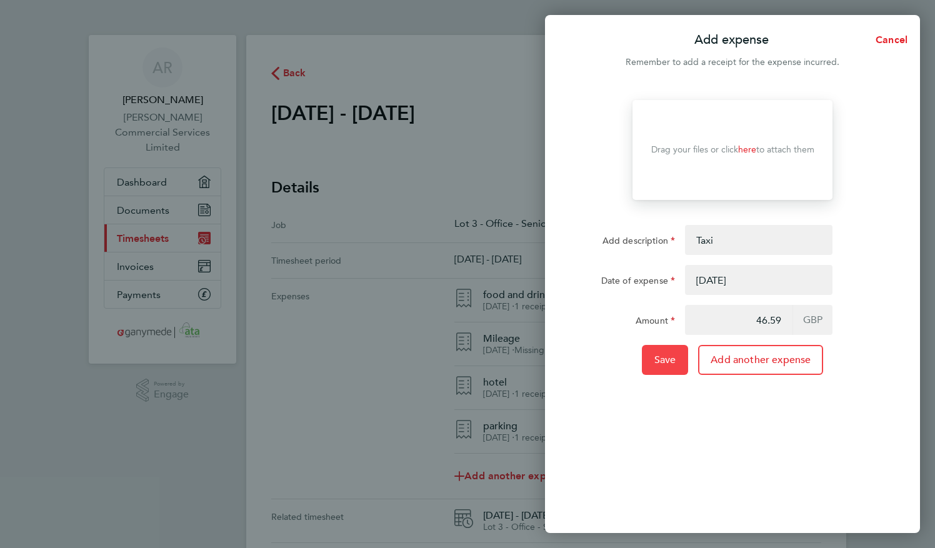
click at [658, 365] on span "Save" at bounding box center [666, 360] width 22 height 13
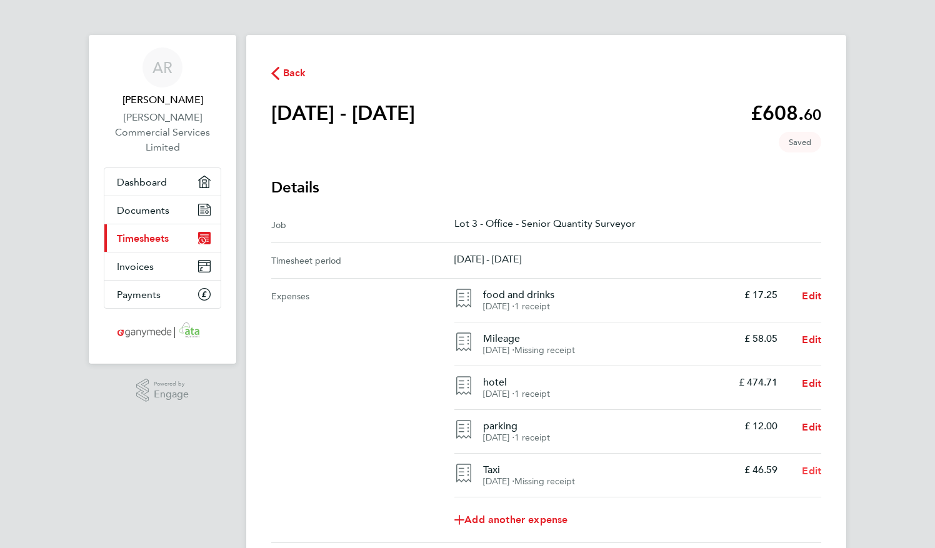
click at [811, 468] on span "Edit" at bounding box center [811, 471] width 19 height 12
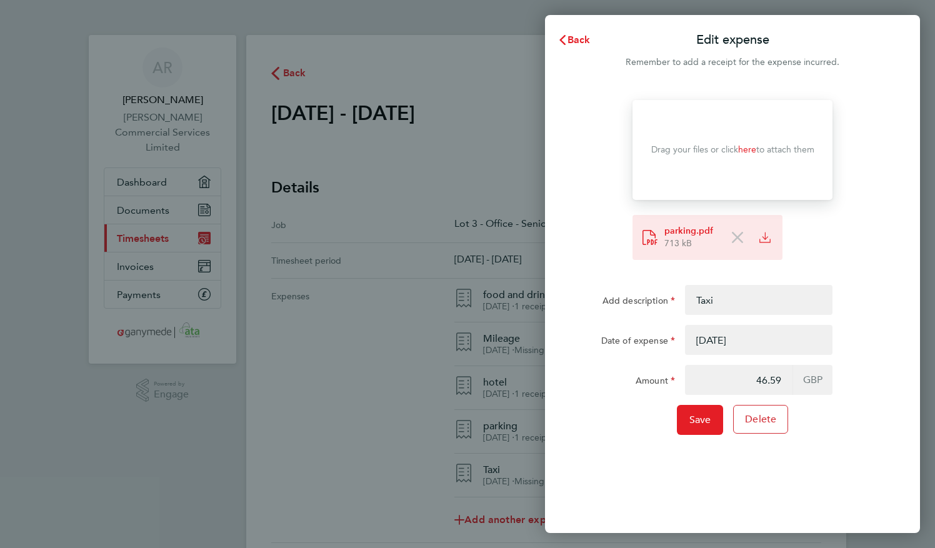
click at [733, 234] on icon at bounding box center [737, 237] width 11 height 11
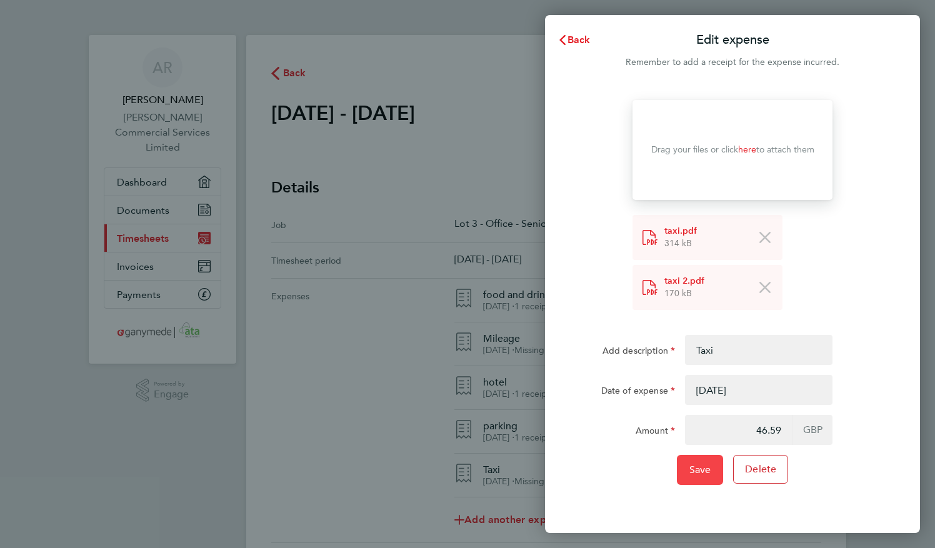
click at [705, 465] on span "Save" at bounding box center [701, 470] width 22 height 13
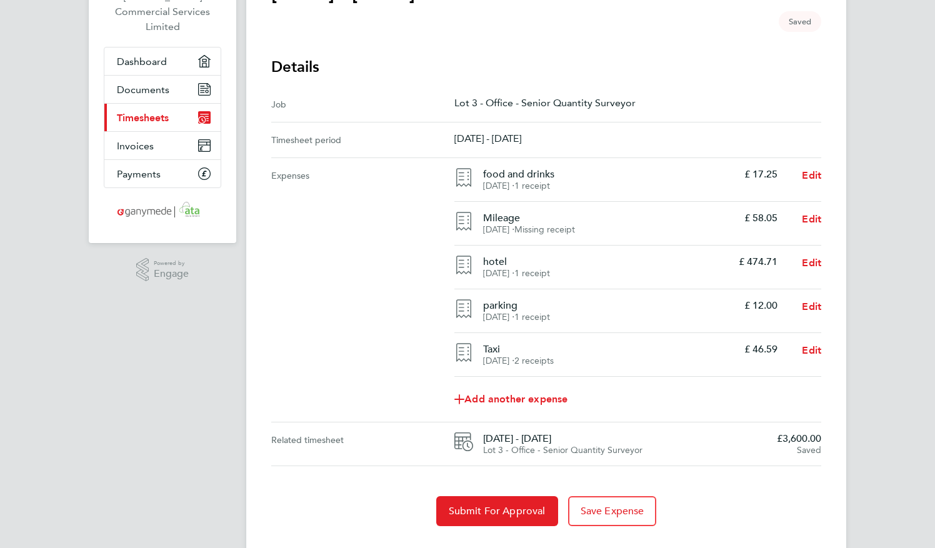
scroll to position [148, 0]
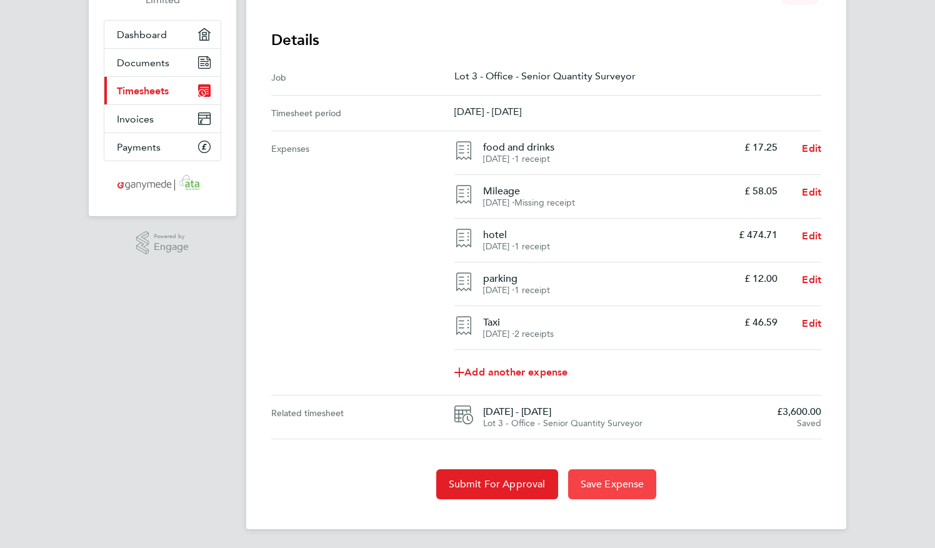
click at [625, 490] on button "Save Expense" at bounding box center [612, 485] width 89 height 30
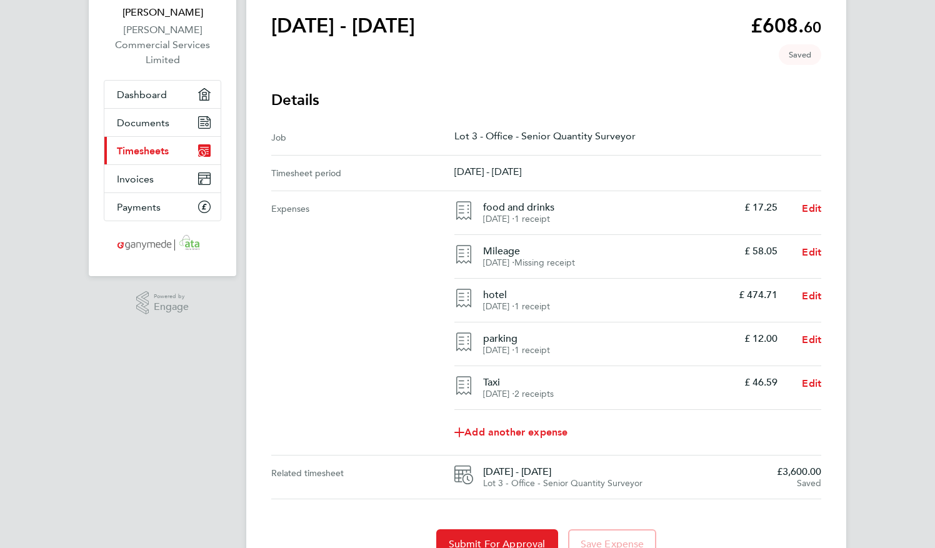
scroll to position [91, 0]
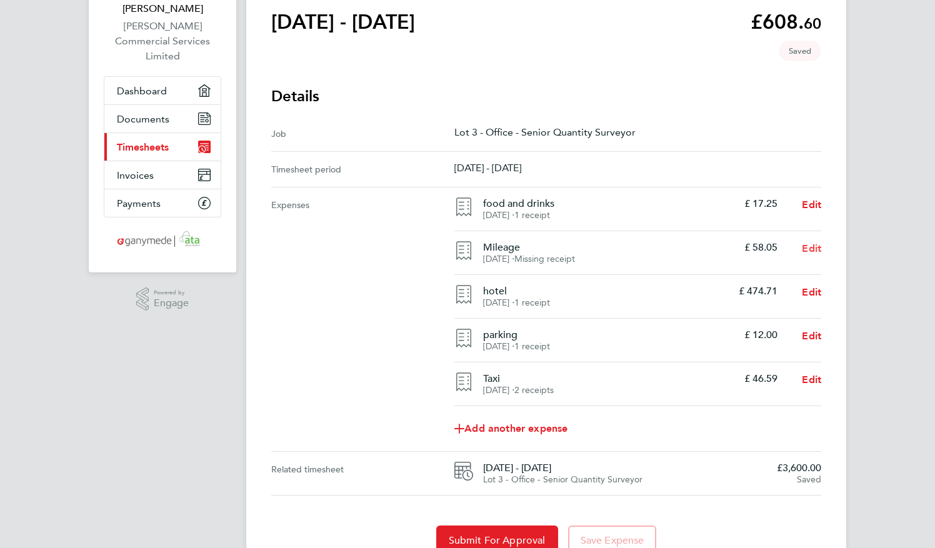
click at [814, 248] on span "Edit" at bounding box center [811, 249] width 19 height 12
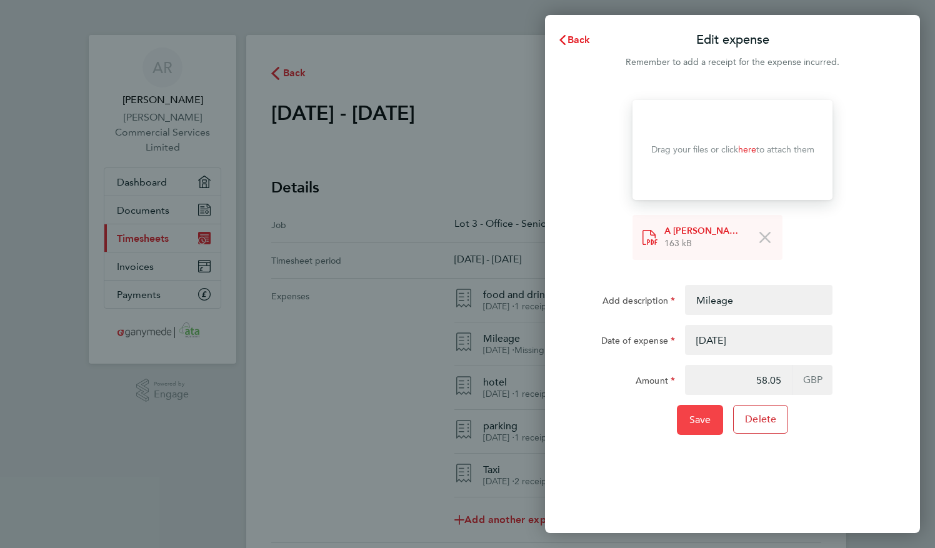
click at [710, 418] on span "Save" at bounding box center [701, 420] width 22 height 13
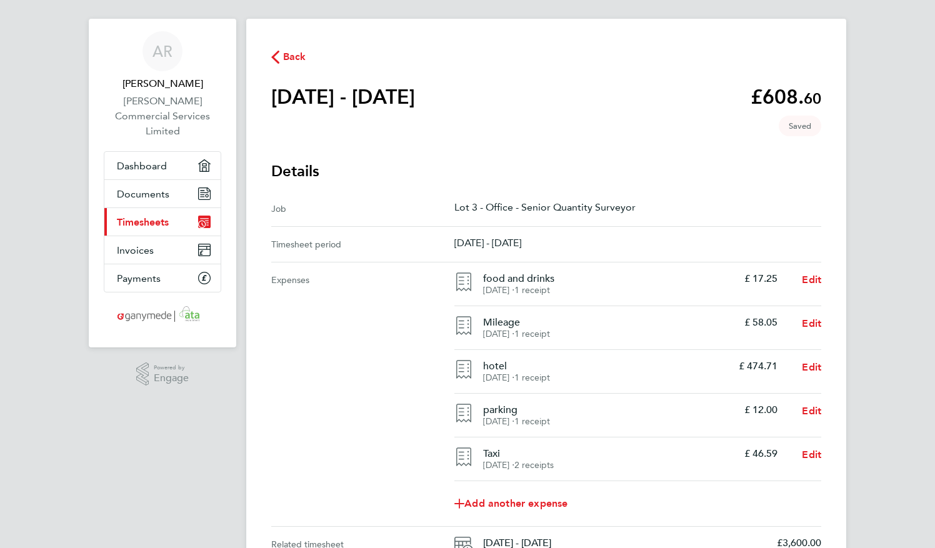
scroll to position [148, 0]
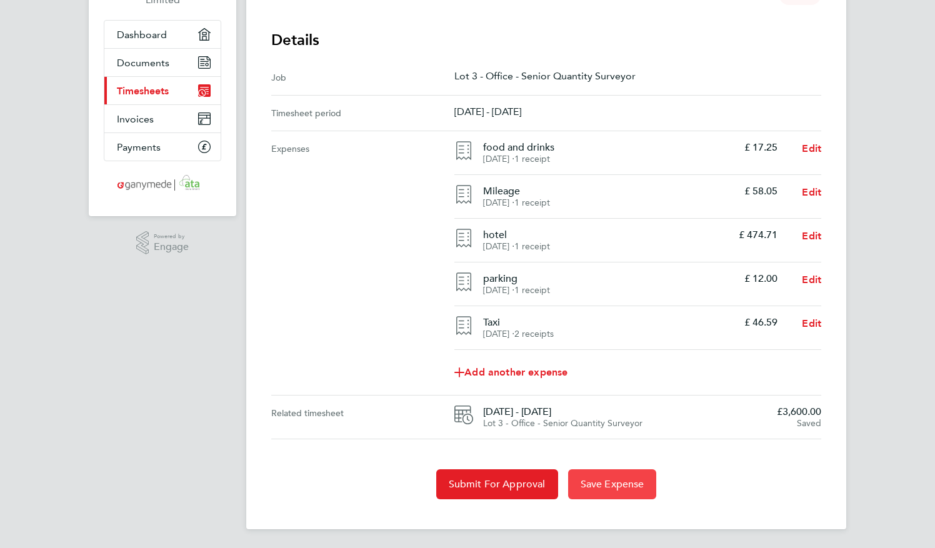
click at [603, 491] on button "Save Expense" at bounding box center [612, 485] width 89 height 30
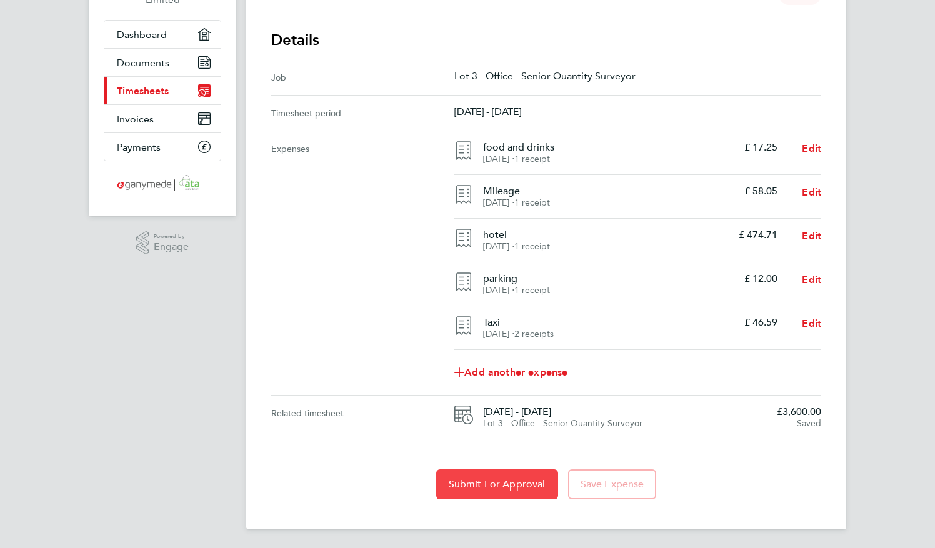
click at [532, 488] on span "Submit For Approval" at bounding box center [497, 484] width 97 height 13
click at [154, 85] on span "Timesheets" at bounding box center [143, 91] width 52 height 12
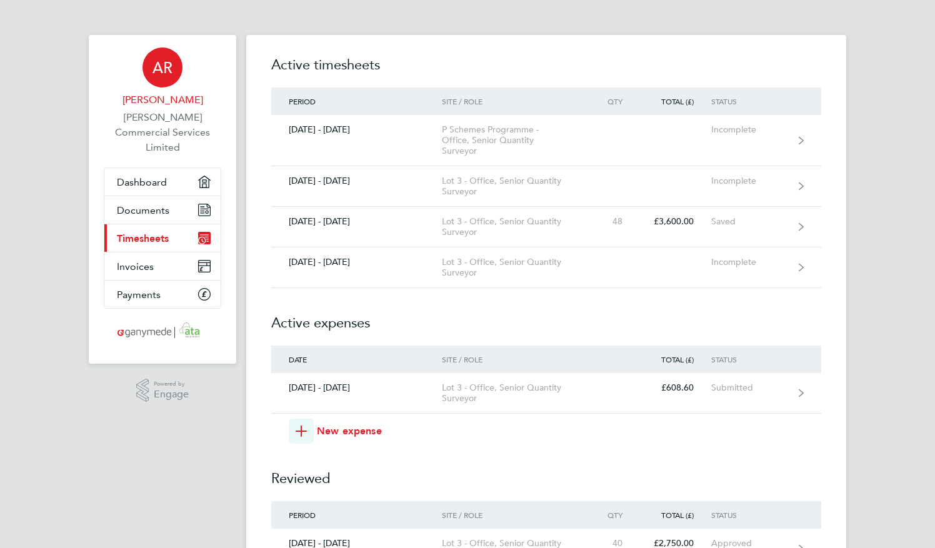
click at [154, 75] on span "AR" at bounding box center [163, 67] width 20 height 16
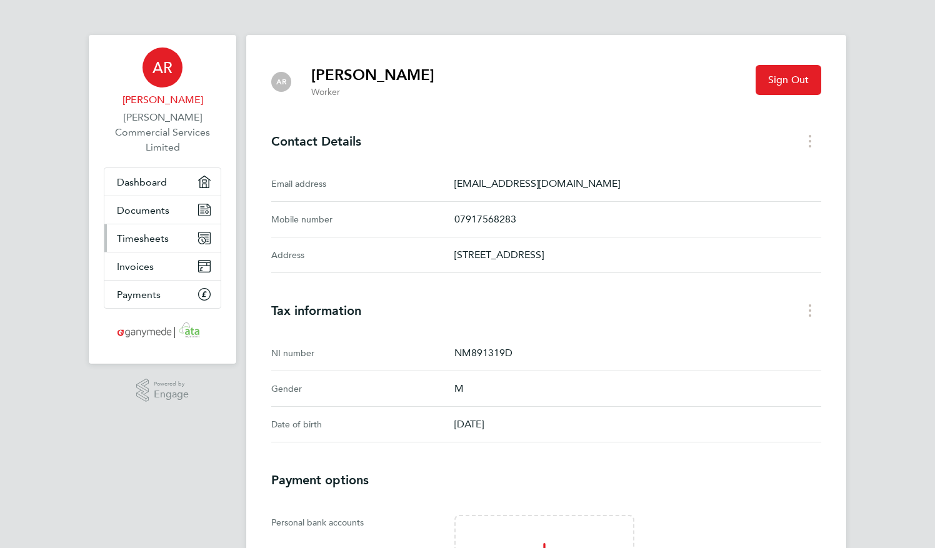
click at [138, 233] on span "Timesheets" at bounding box center [143, 239] width 52 height 12
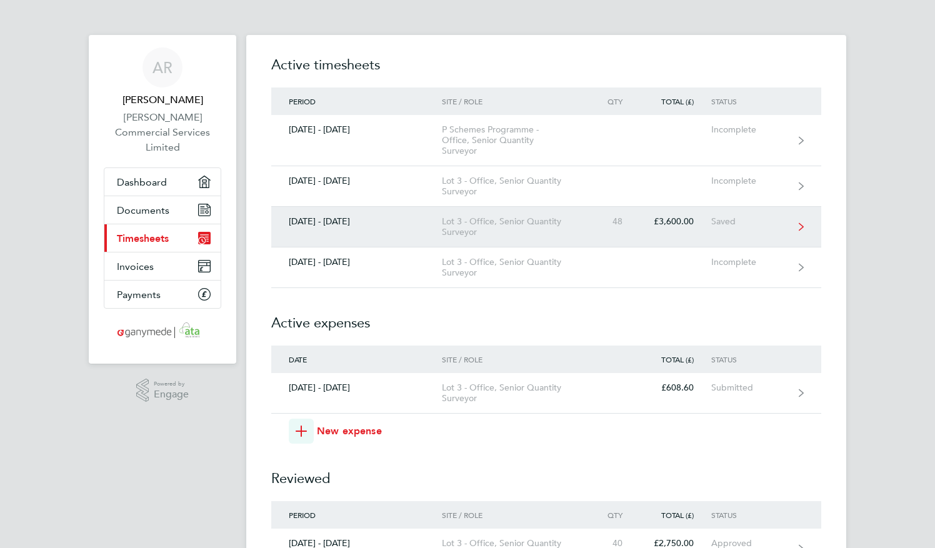
click at [734, 223] on div "Saved" at bounding box center [750, 221] width 77 height 11
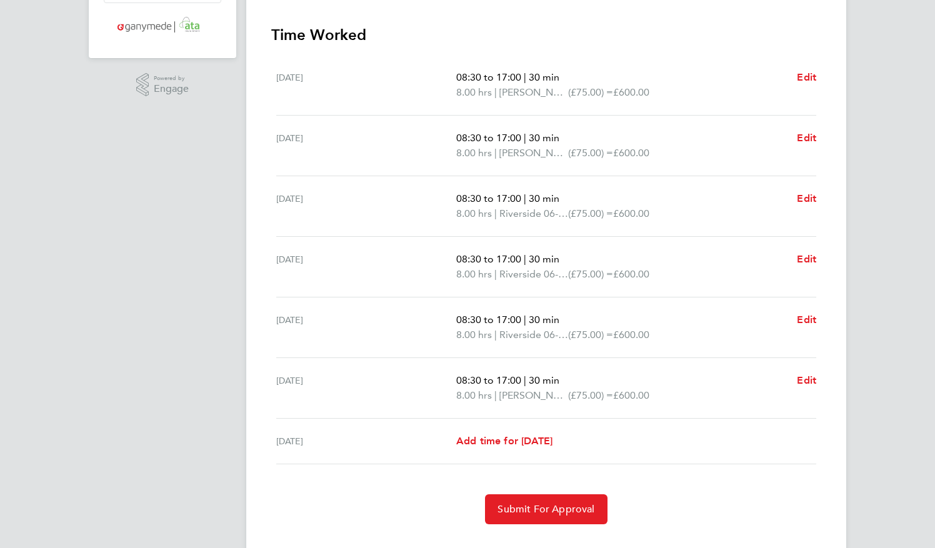
scroll to position [330, 0]
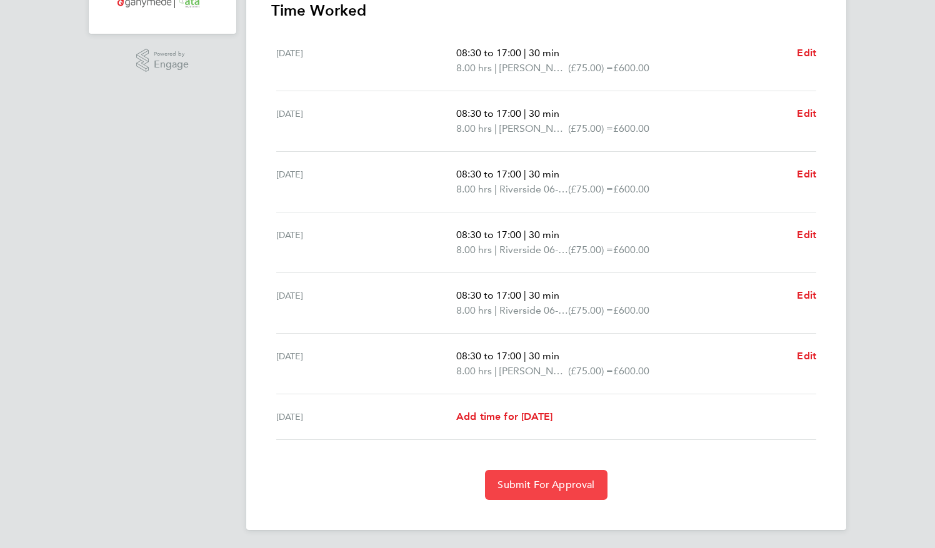
click at [542, 482] on span "Submit For Approval" at bounding box center [546, 485] width 97 height 13
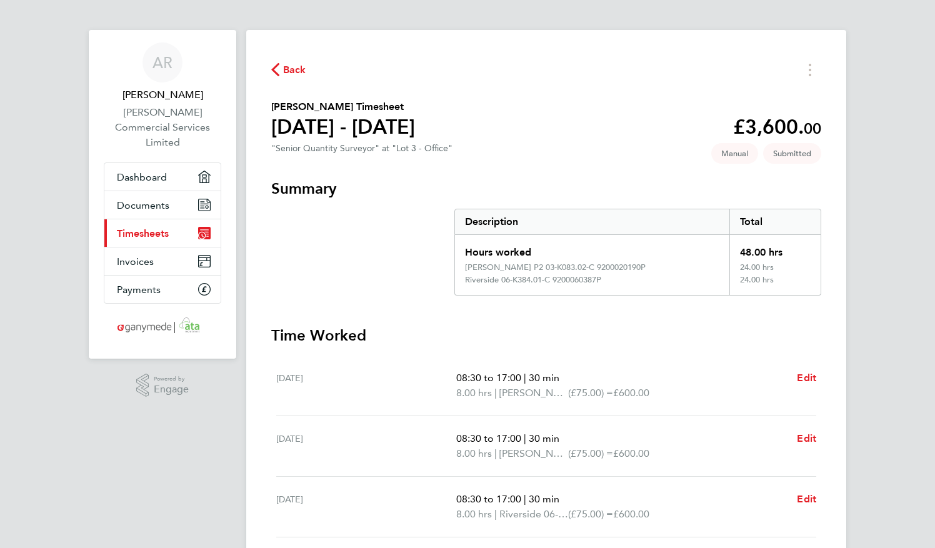
scroll to position [5, 0]
click at [135, 219] on link "Current page: Timesheets" at bounding box center [162, 233] width 116 height 28
